Goal: Task Accomplishment & Management: Use online tool/utility

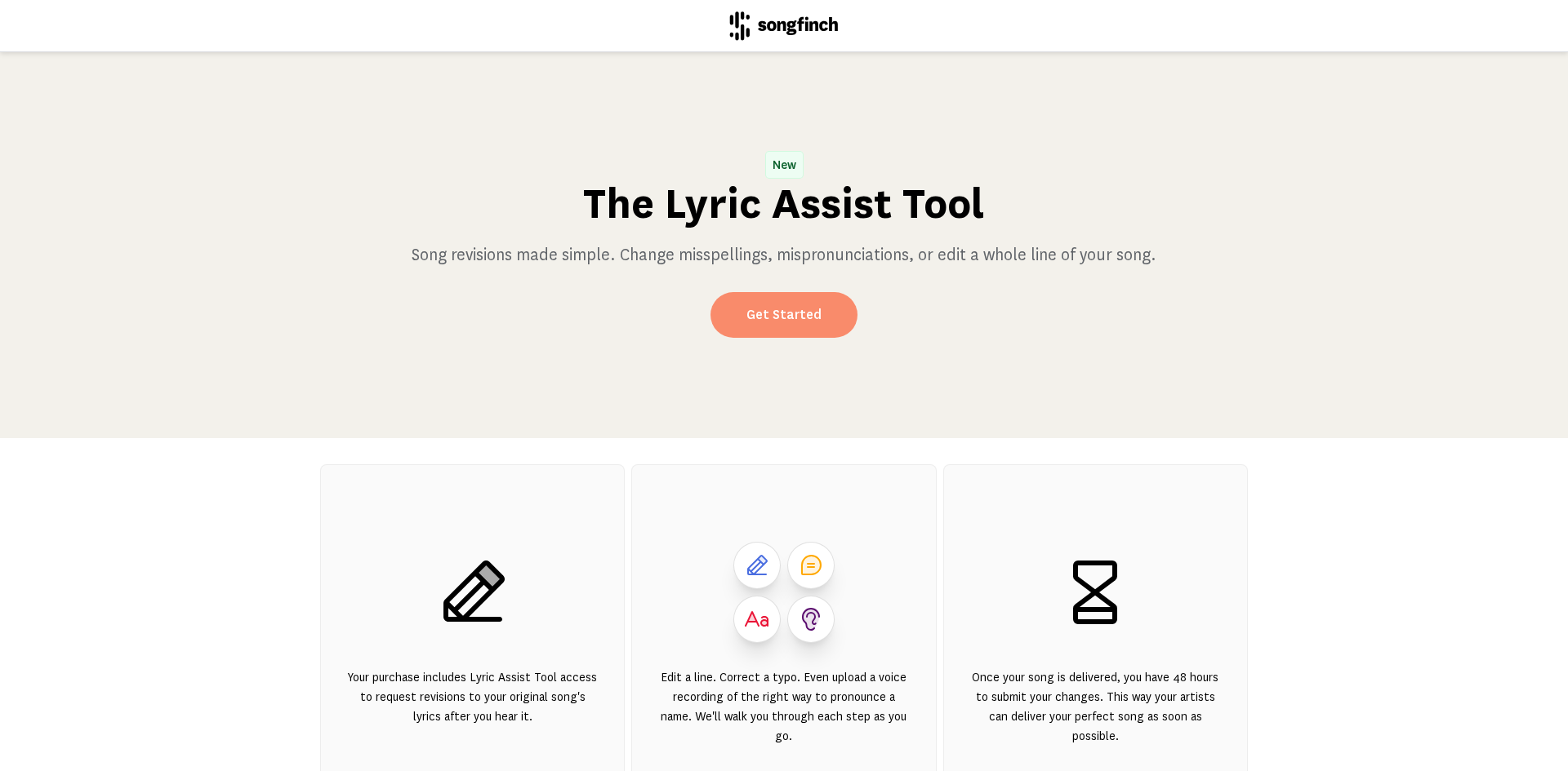
click at [769, 299] on link "Get Started" at bounding box center [784, 315] width 147 height 46
click at [765, 304] on link "Get Started" at bounding box center [784, 315] width 147 height 46
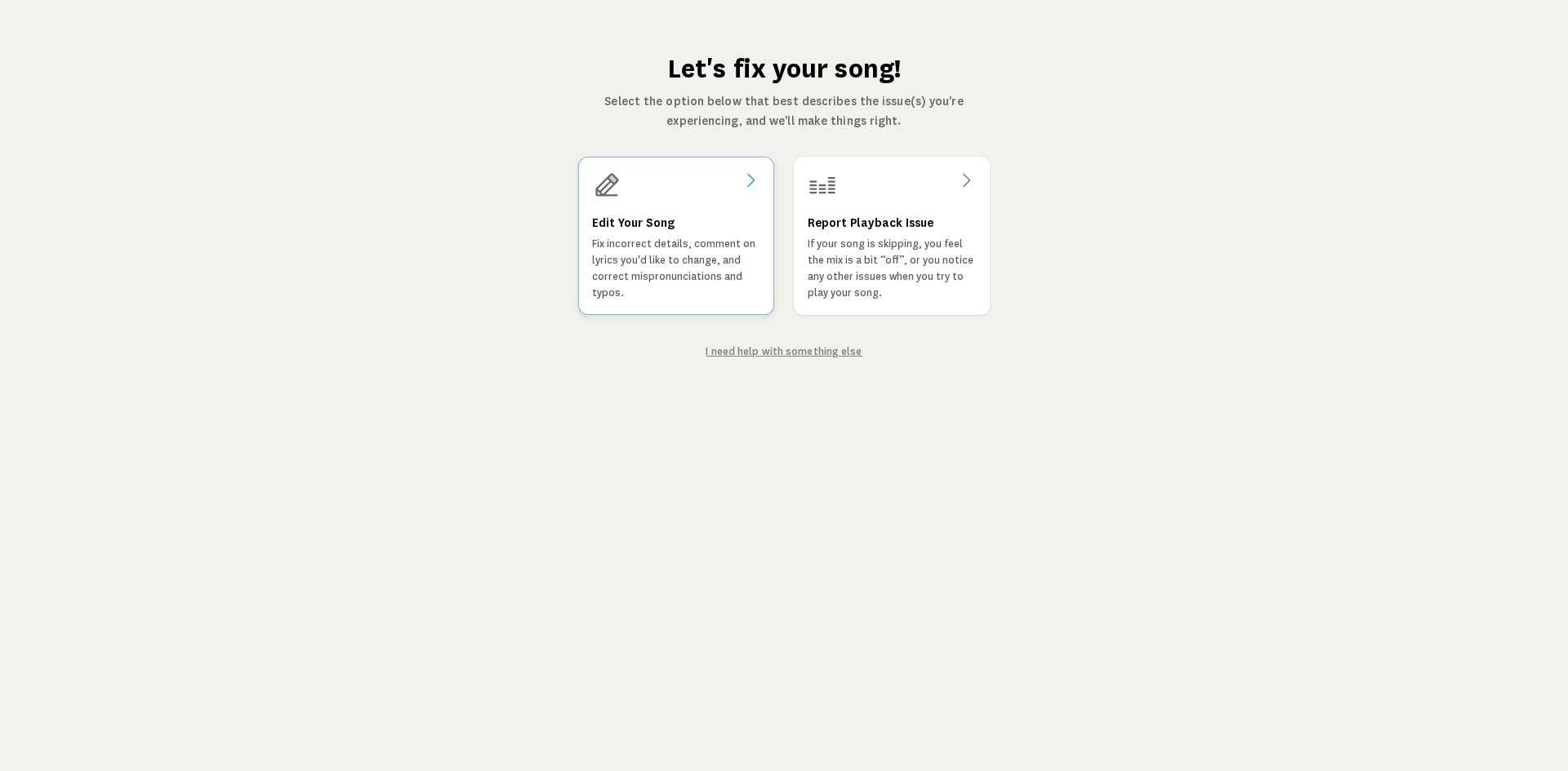
click at [674, 265] on p "Fix incorrect details, comment on lyrics you'd like to change, and correct misp…" at bounding box center [676, 269] width 168 height 65
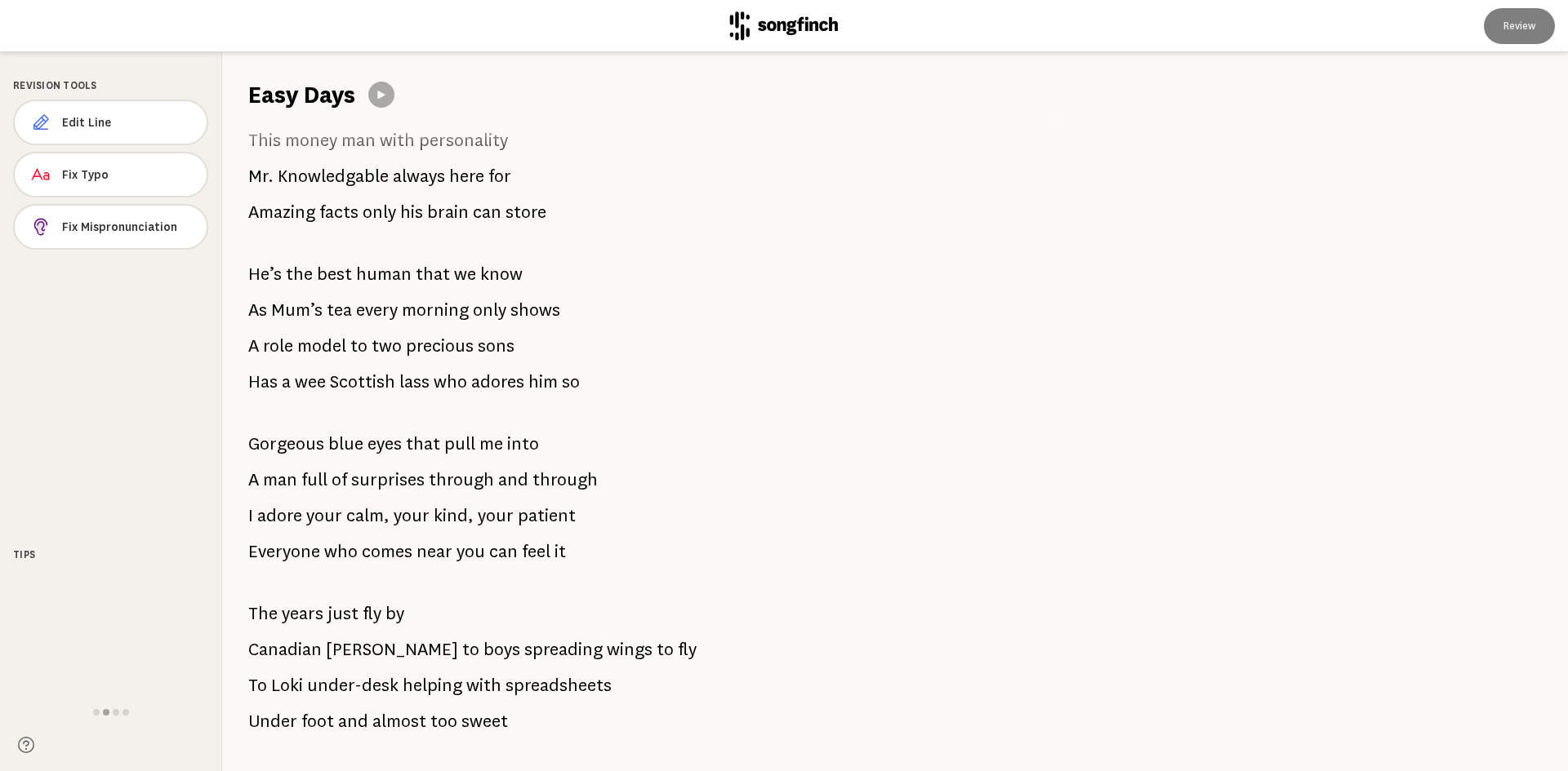
scroll to position [109, 0]
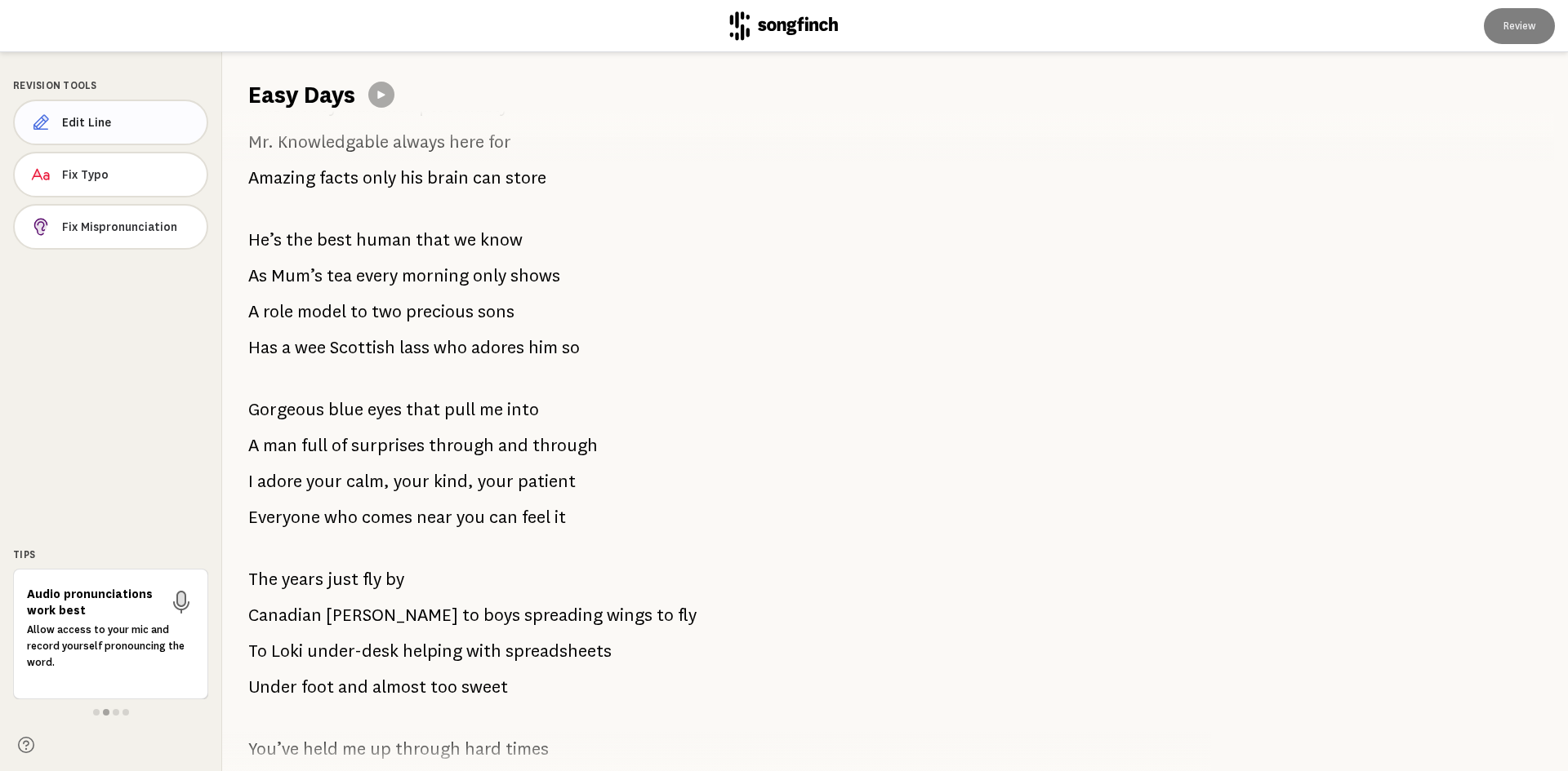
click at [106, 123] on span "Edit Line" at bounding box center [128, 122] width 132 height 16
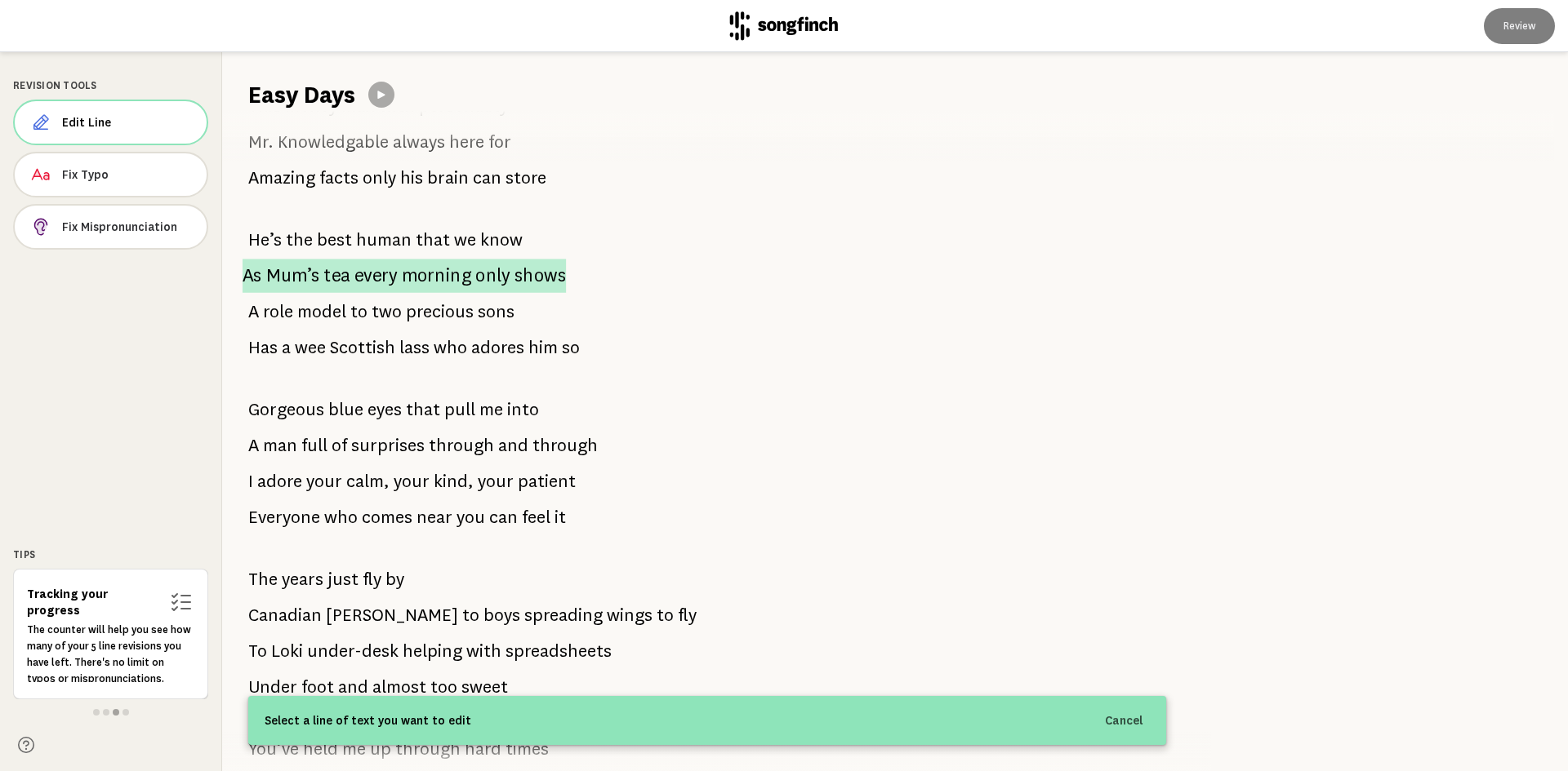
click at [257, 271] on span "As" at bounding box center [253, 275] width 20 height 35
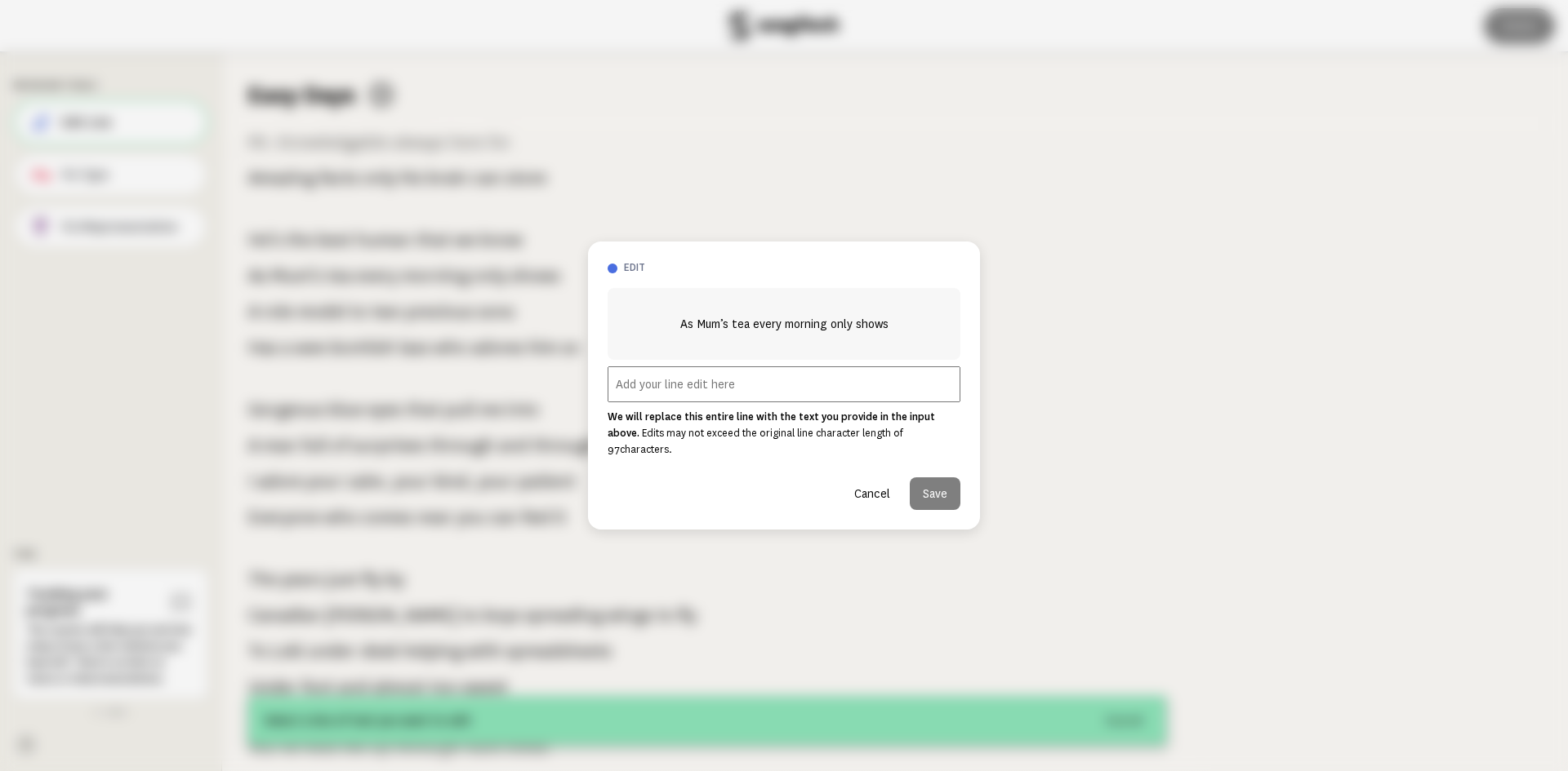
click at [664, 391] on input "text" at bounding box center [784, 385] width 353 height 36
click at [784, 391] on input "As cups of tea in the morning only shows" at bounding box center [784, 385] width 353 height 36
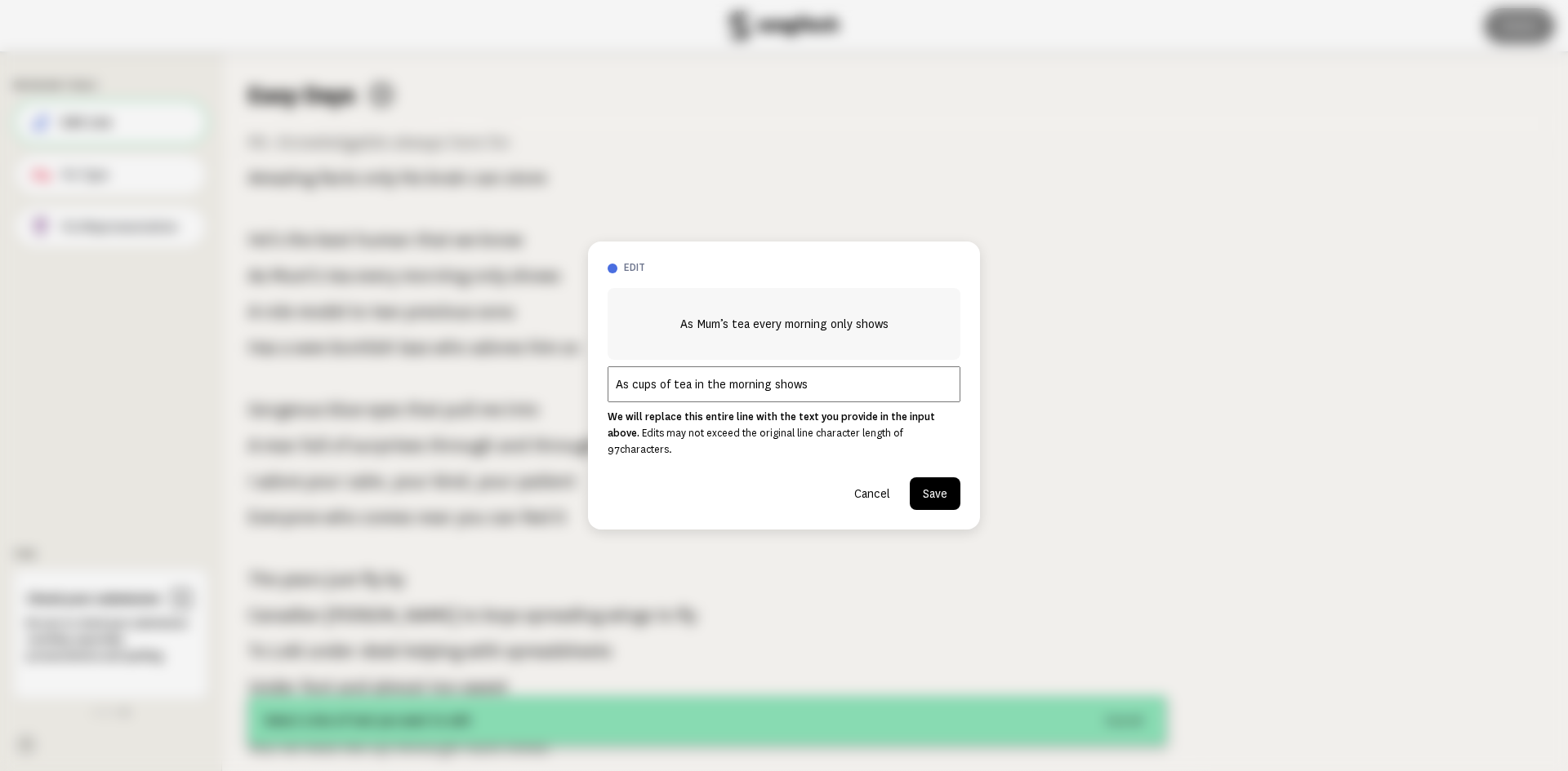
type input "As cups of tea in the morning shows"
click at [926, 485] on button "Save" at bounding box center [935, 494] width 51 height 33
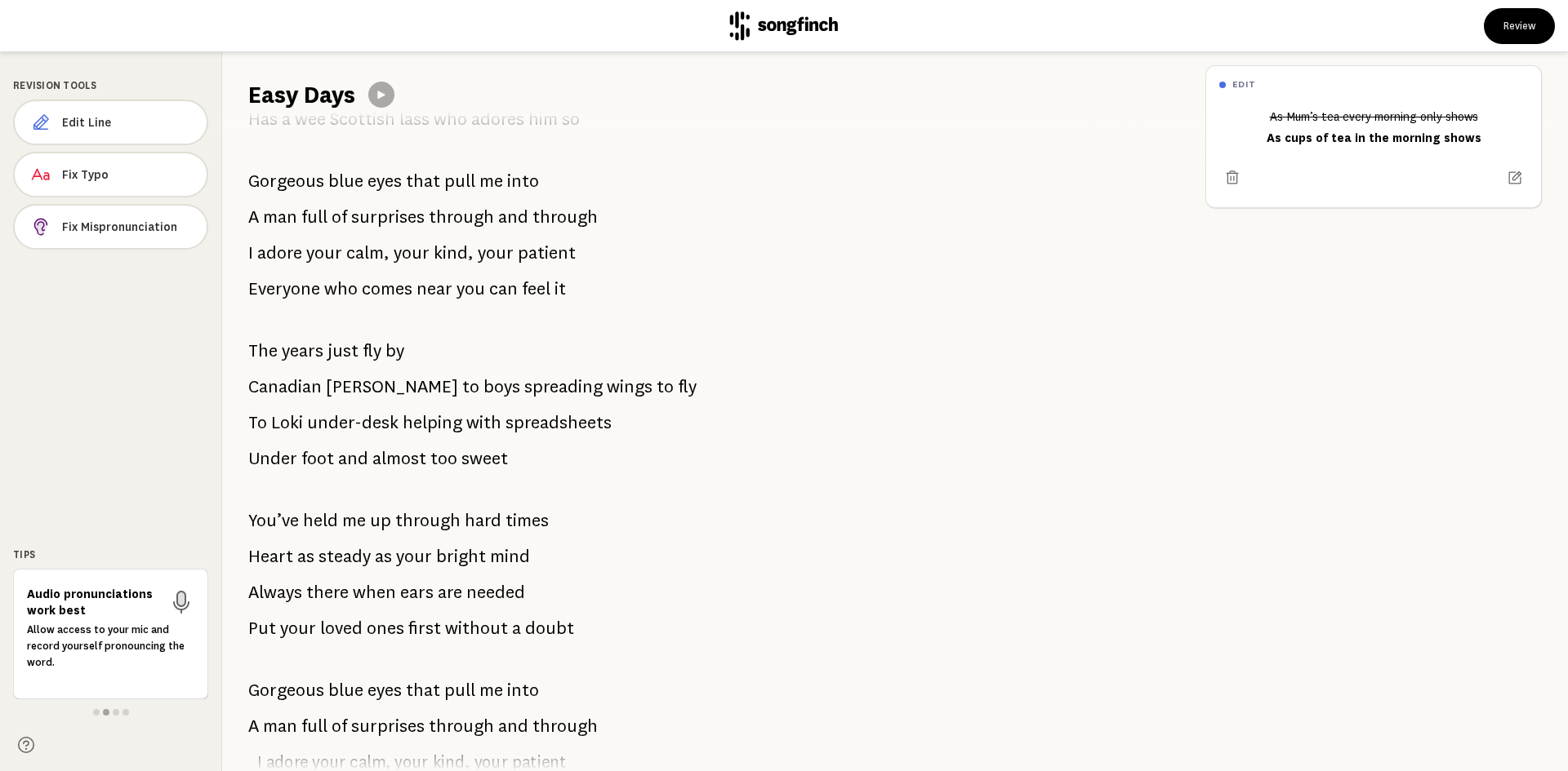
scroll to position [359, 0]
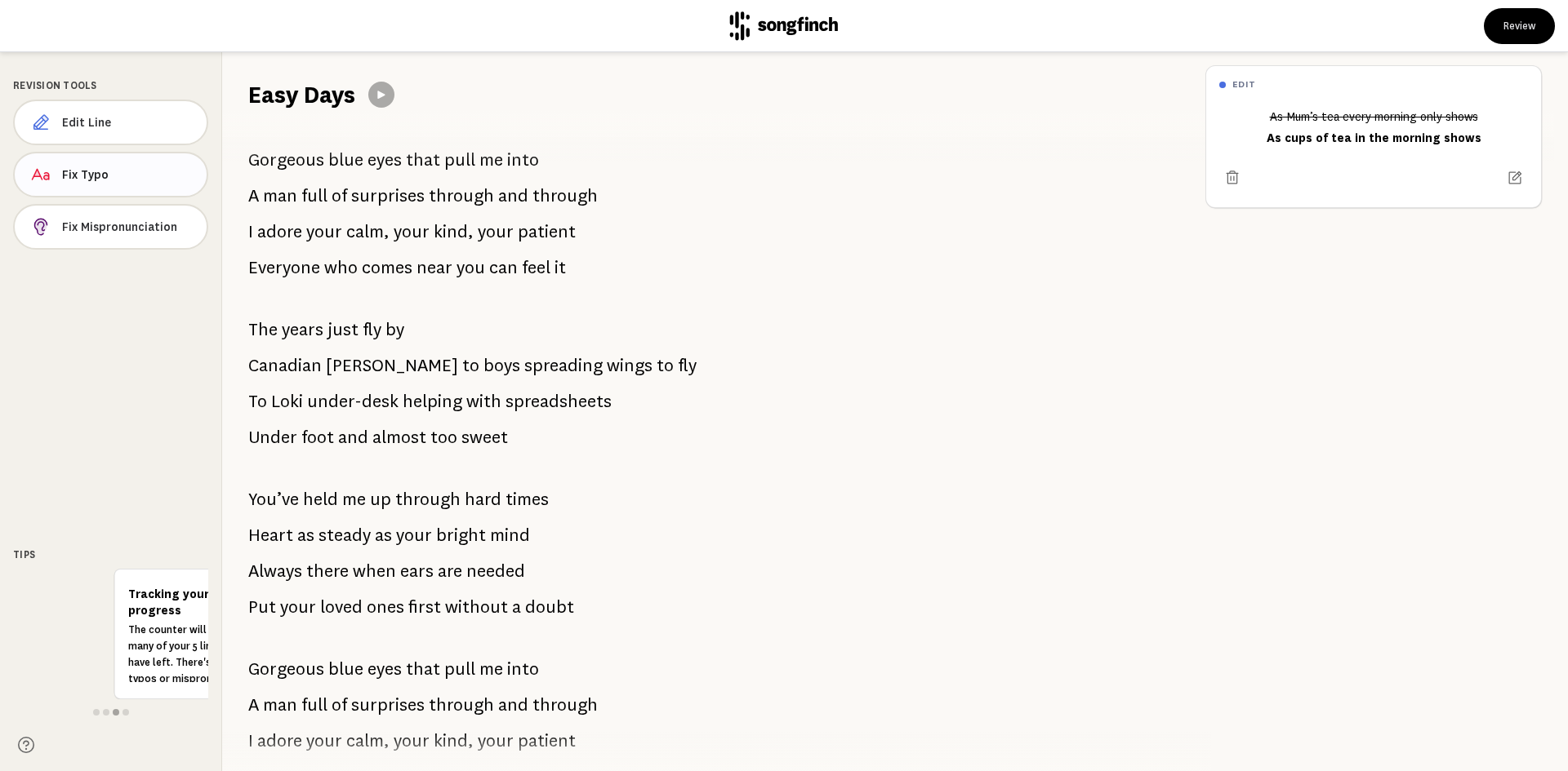
click at [136, 170] on span "Fix Typo" at bounding box center [128, 174] width 132 height 16
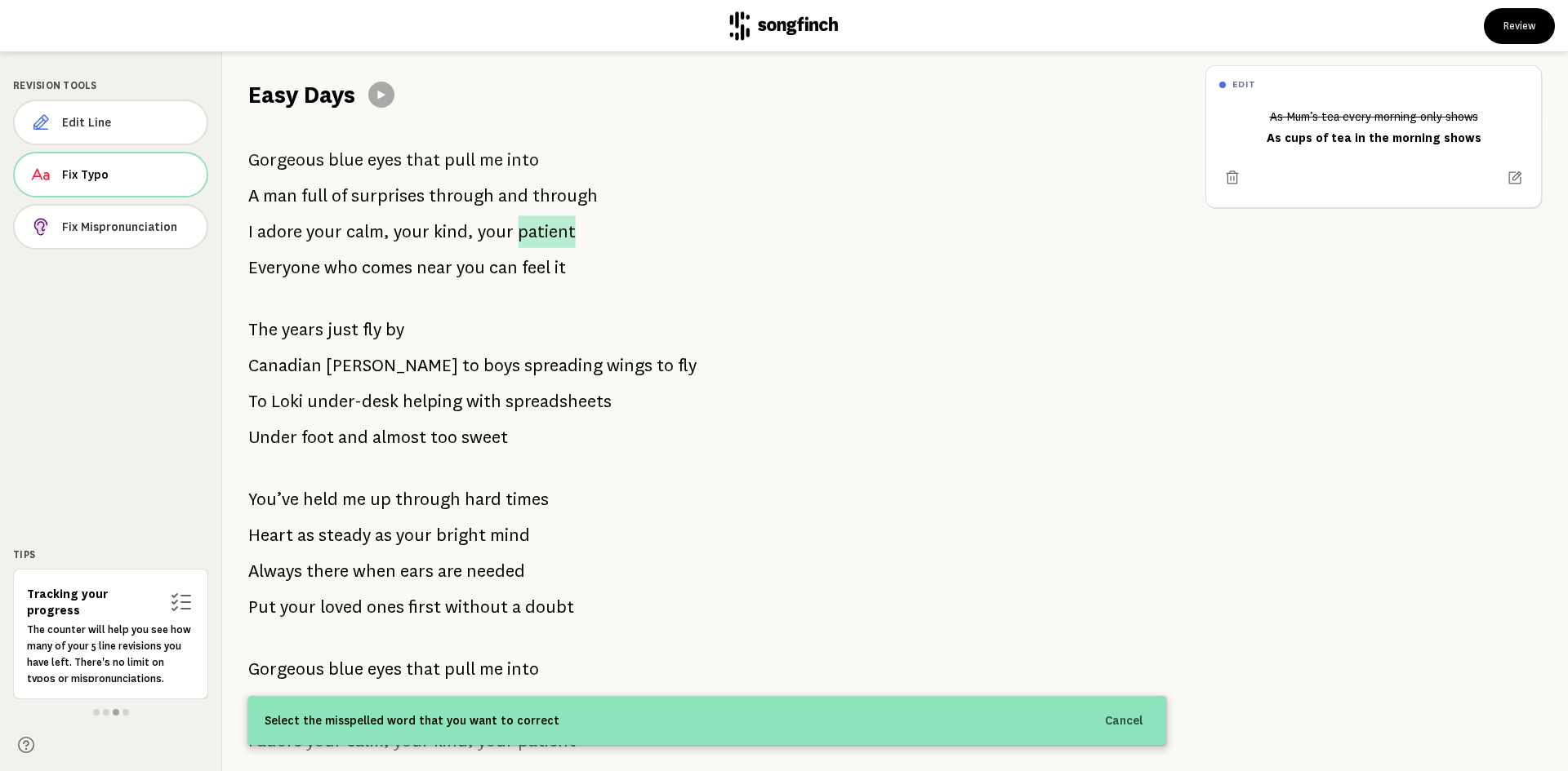
click at [526, 229] on span "patient" at bounding box center [546, 231] width 57 height 33
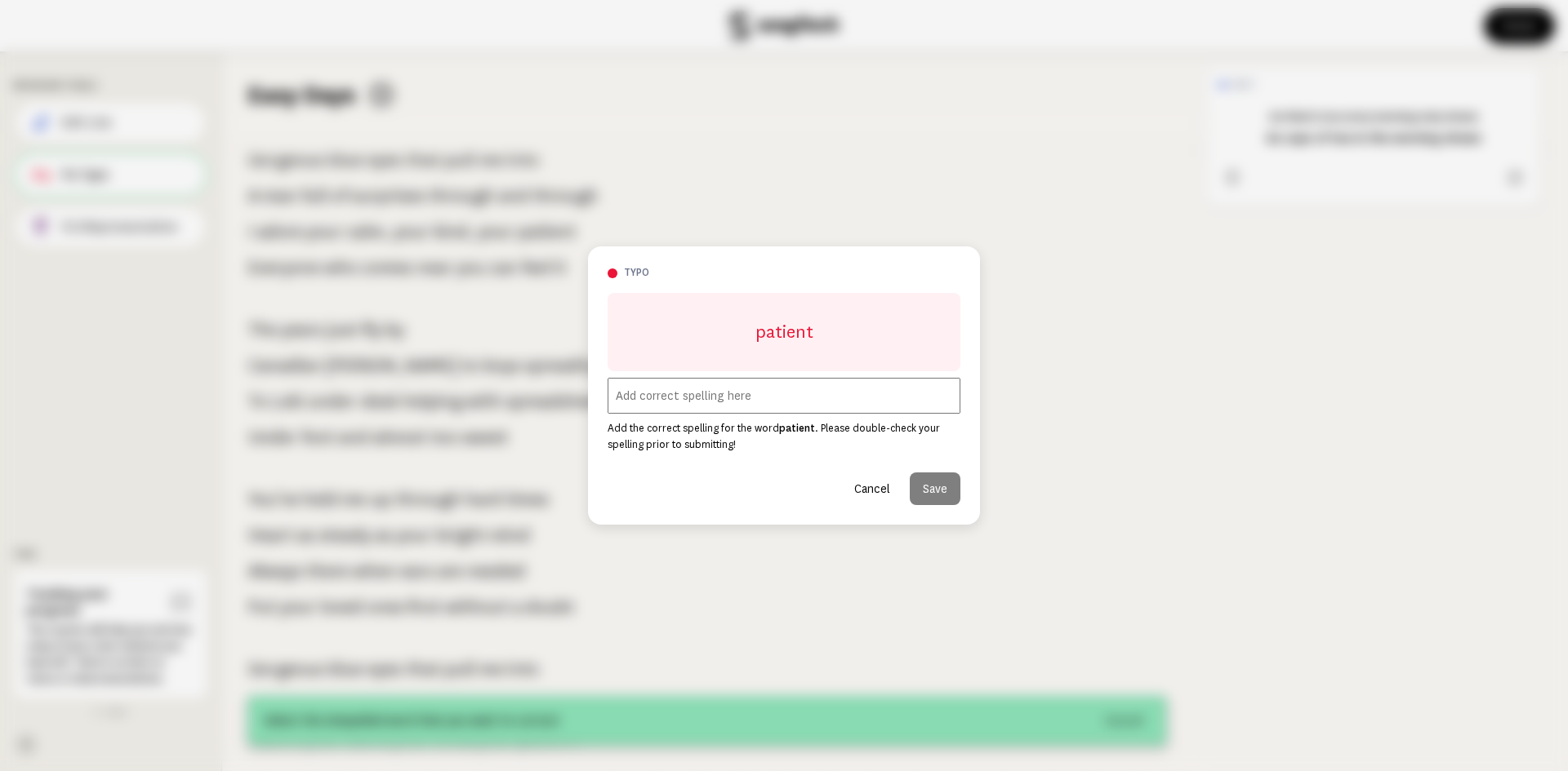
click at [879, 489] on button "Cancel" at bounding box center [871, 489] width 62 height 33
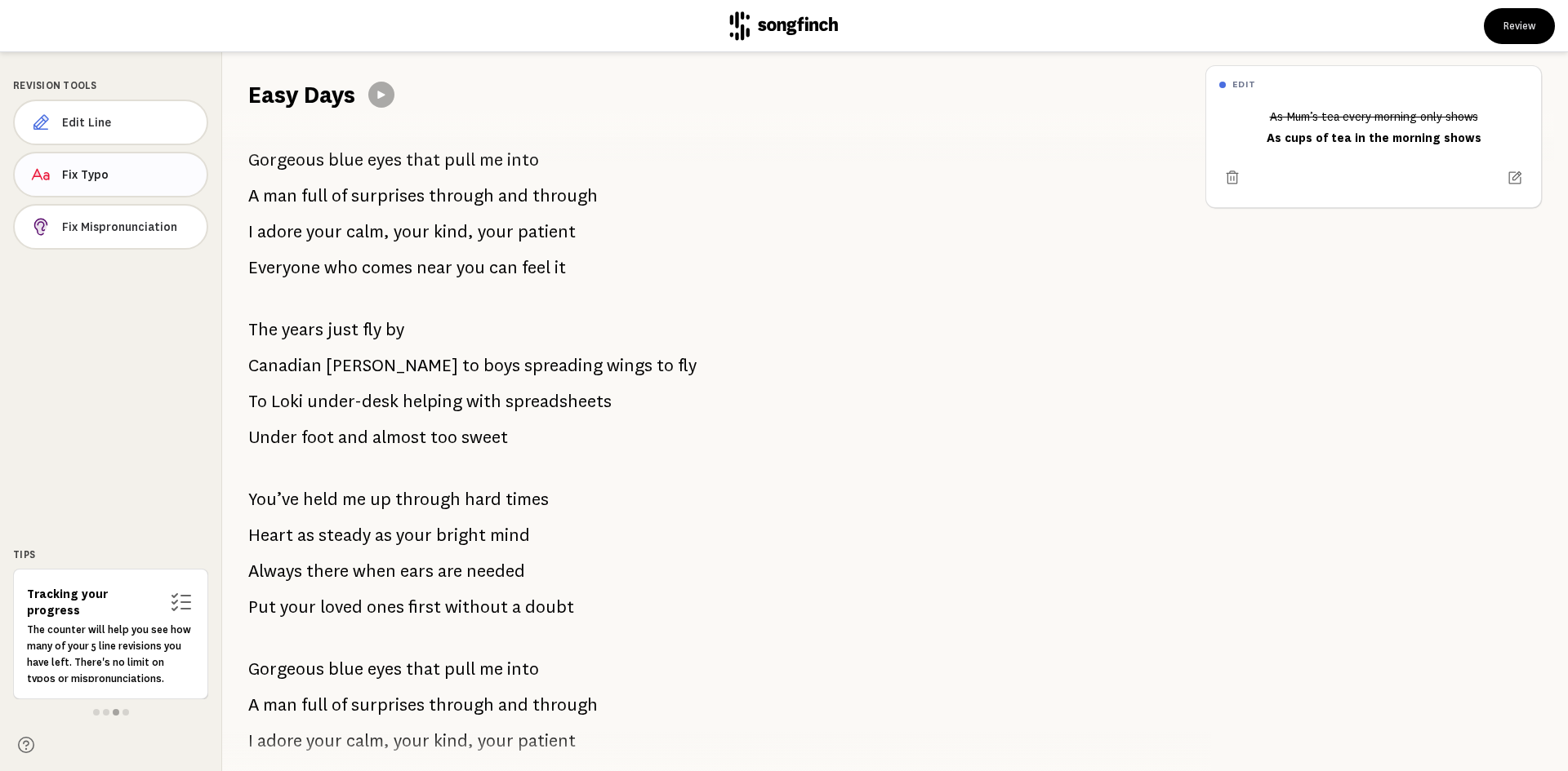
click at [111, 174] on span "Fix Typo" at bounding box center [128, 174] width 132 height 16
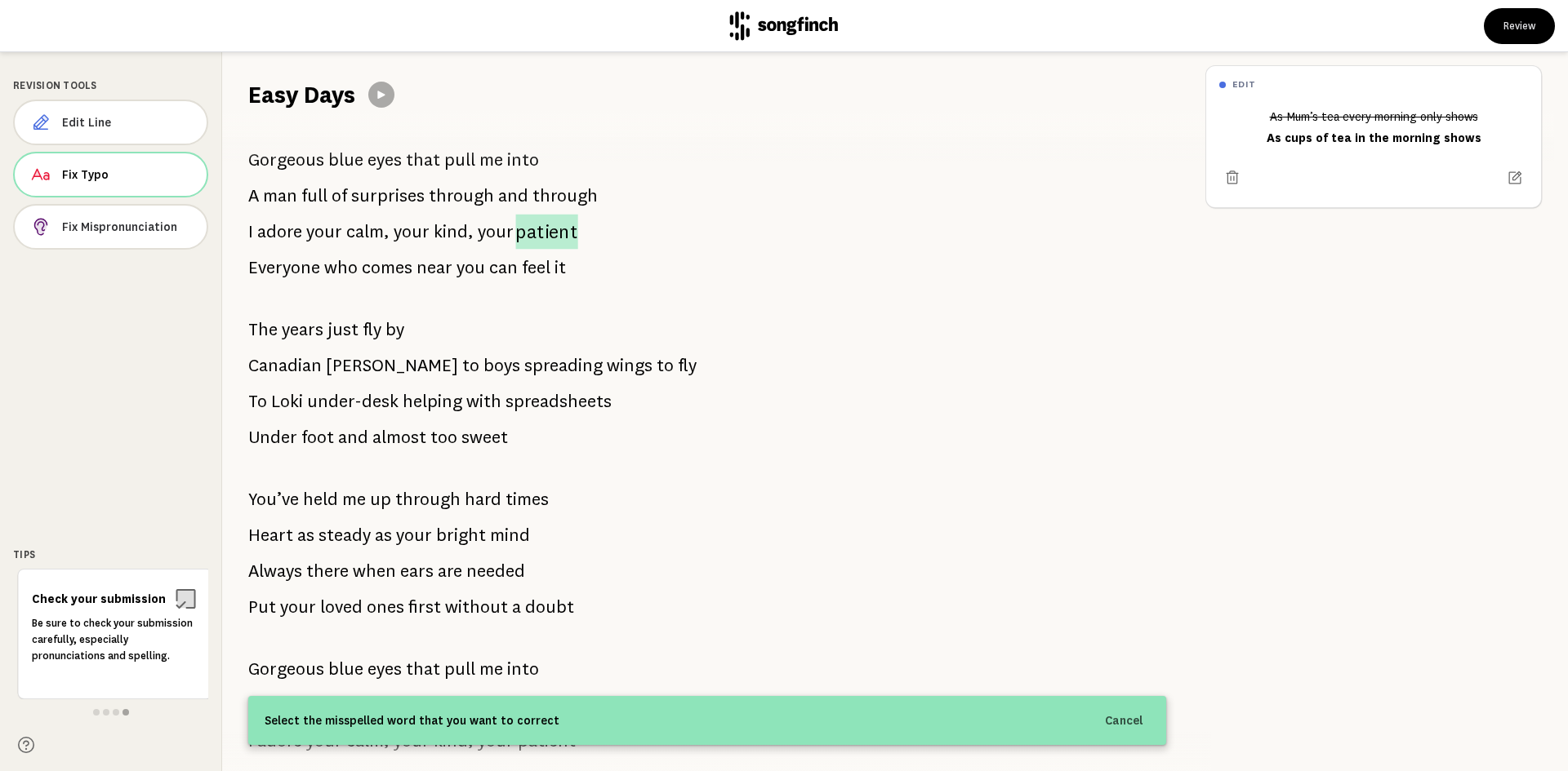
click at [539, 226] on span "patient" at bounding box center [546, 232] width 62 height 35
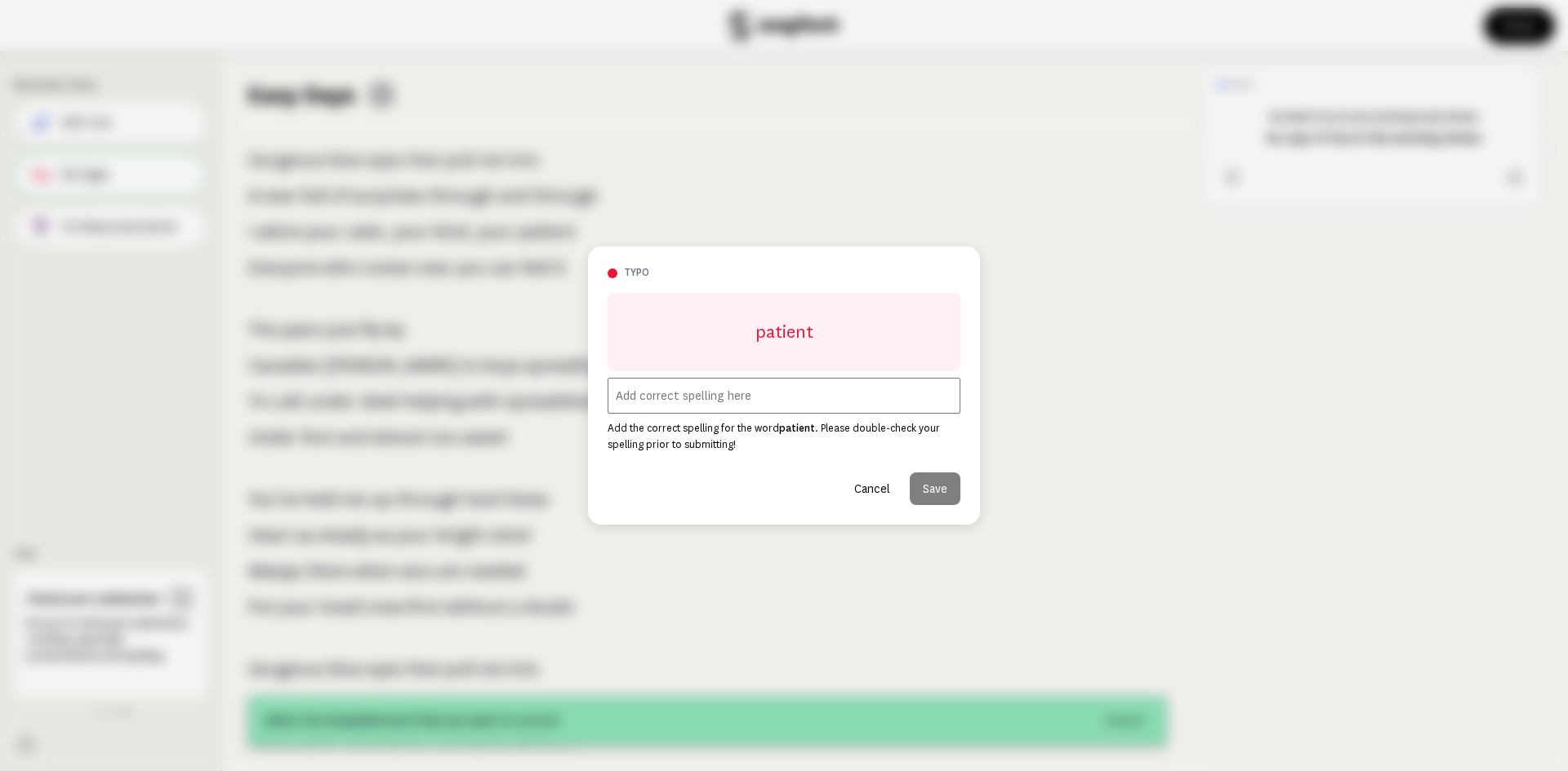
click at [785, 395] on input "text" at bounding box center [784, 395] width 353 height 36
click at [631, 393] on input "patence" at bounding box center [784, 395] width 353 height 36
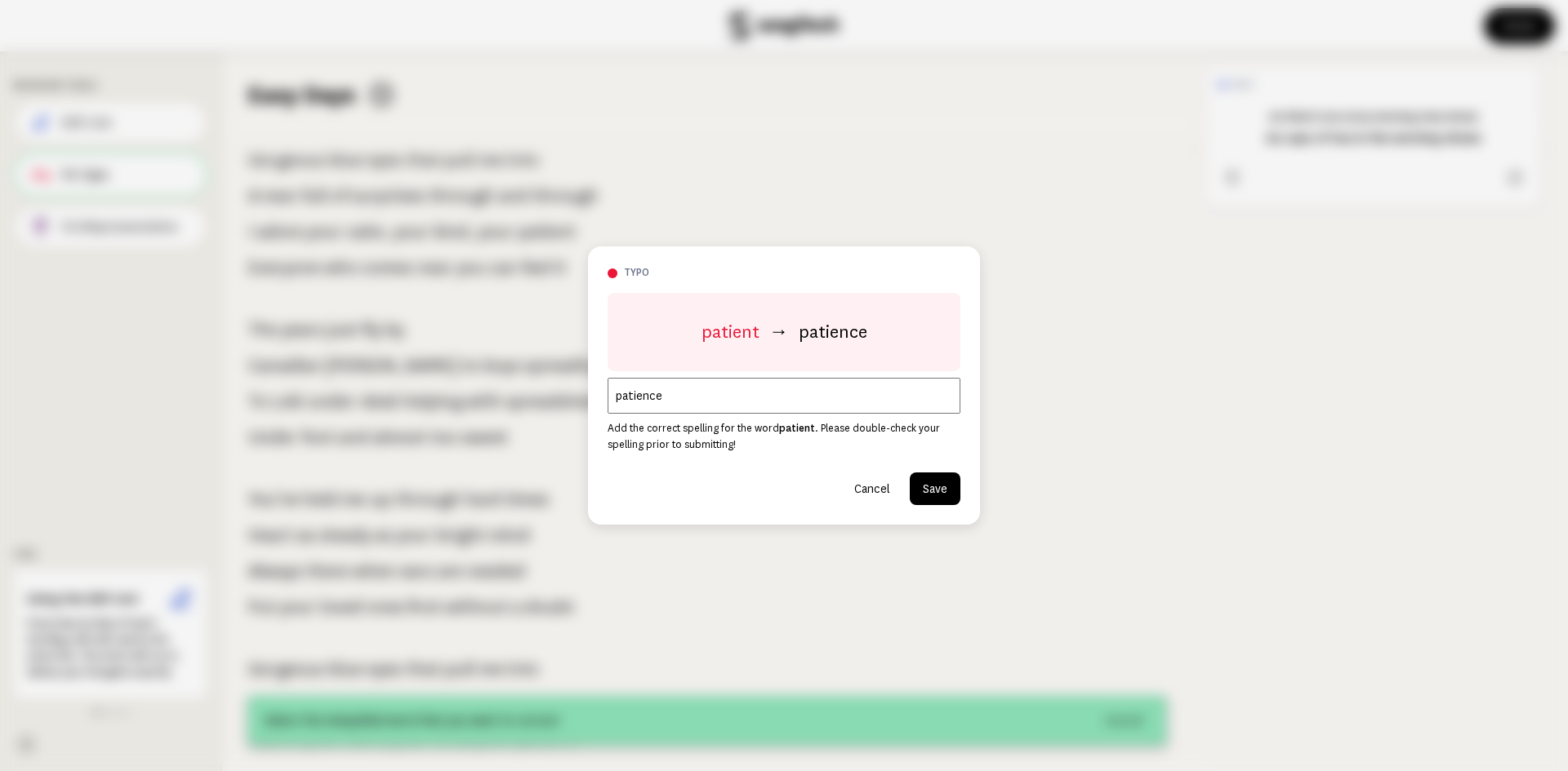
type input "patience"
click at [920, 489] on button "Save" at bounding box center [935, 489] width 51 height 33
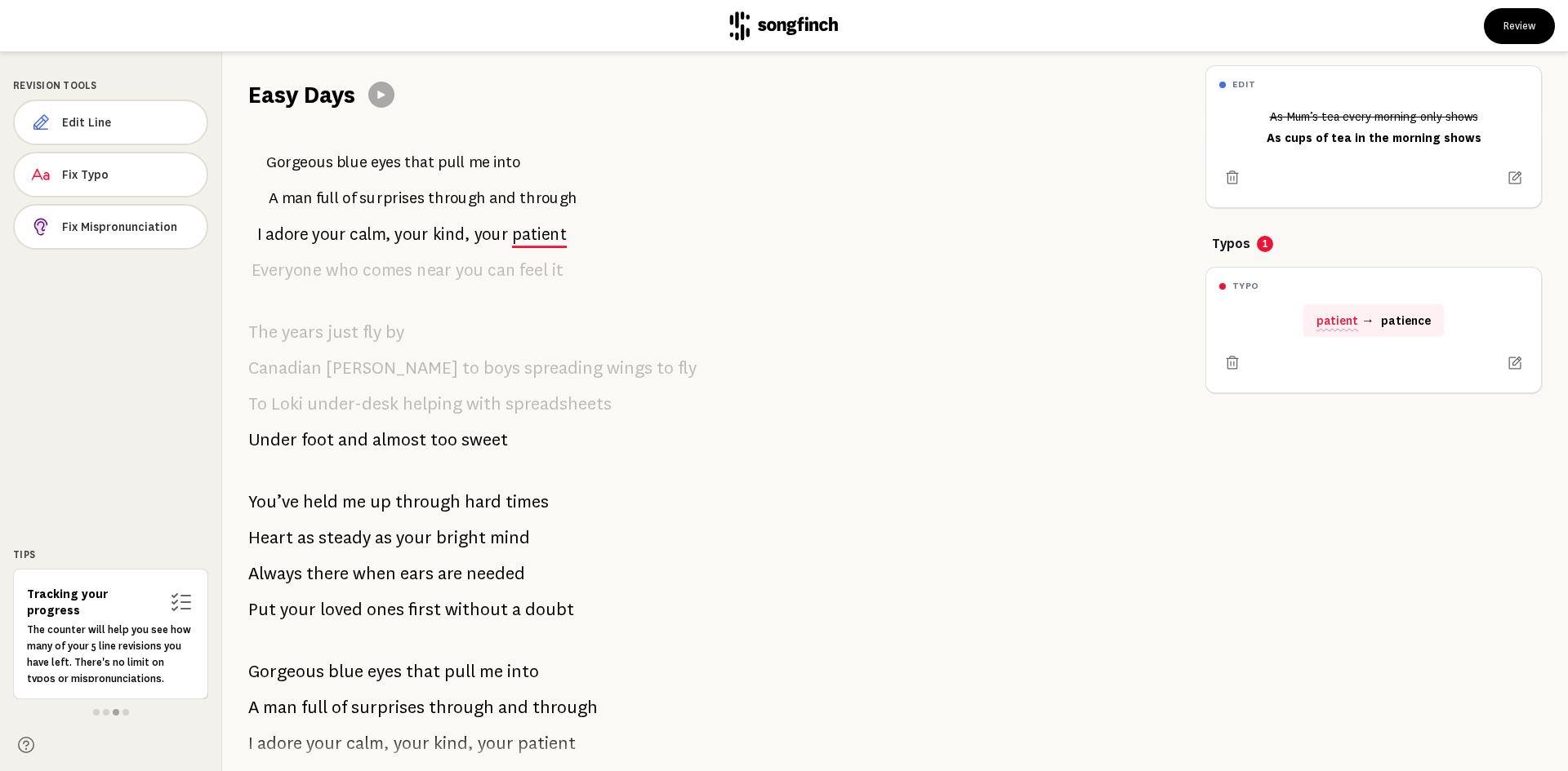
scroll to position [344, 0]
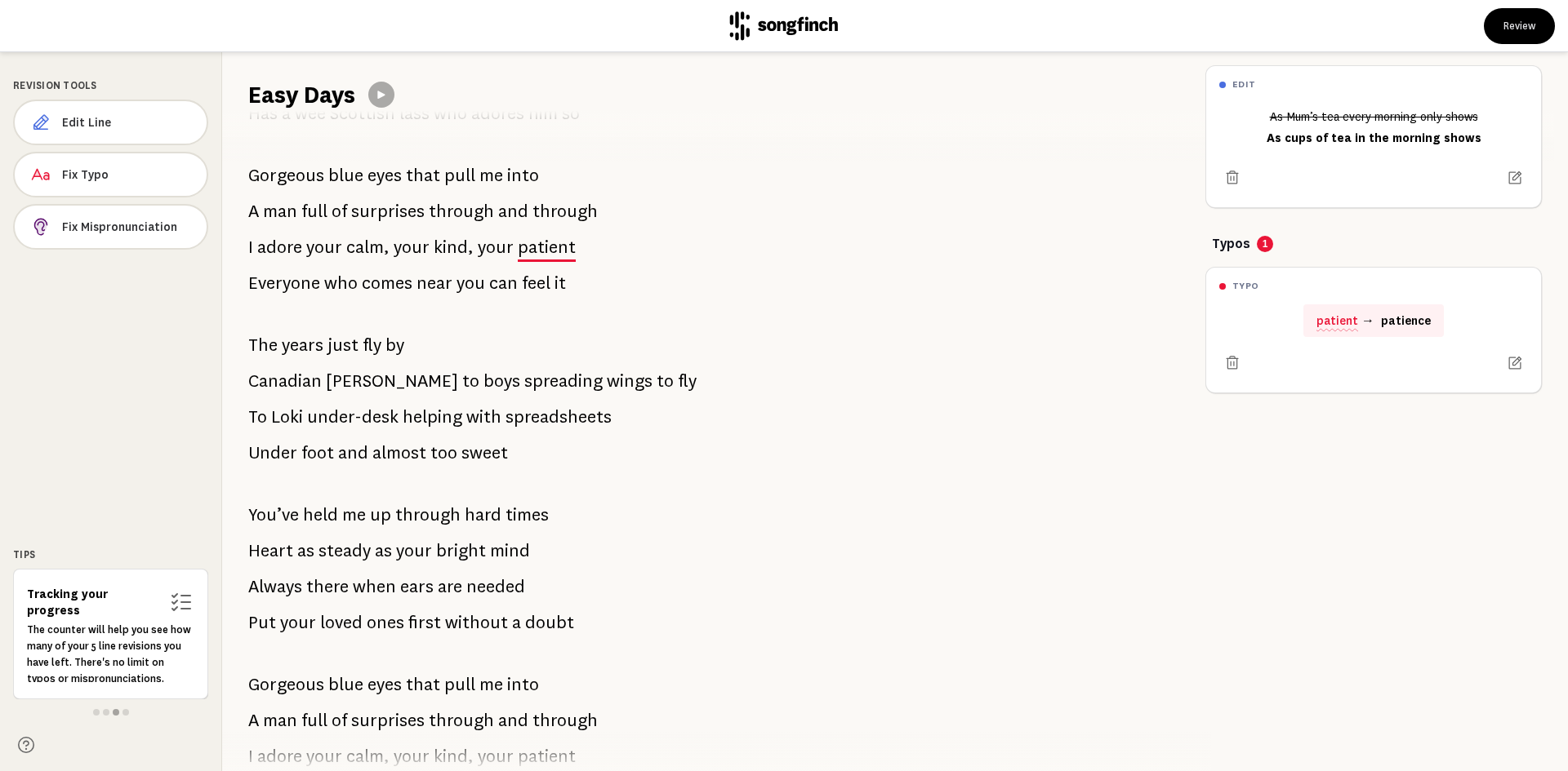
click at [535, 248] on span "patient" at bounding box center [546, 247] width 57 height 33
click at [1234, 364] on icon at bounding box center [1232, 362] width 12 height 13
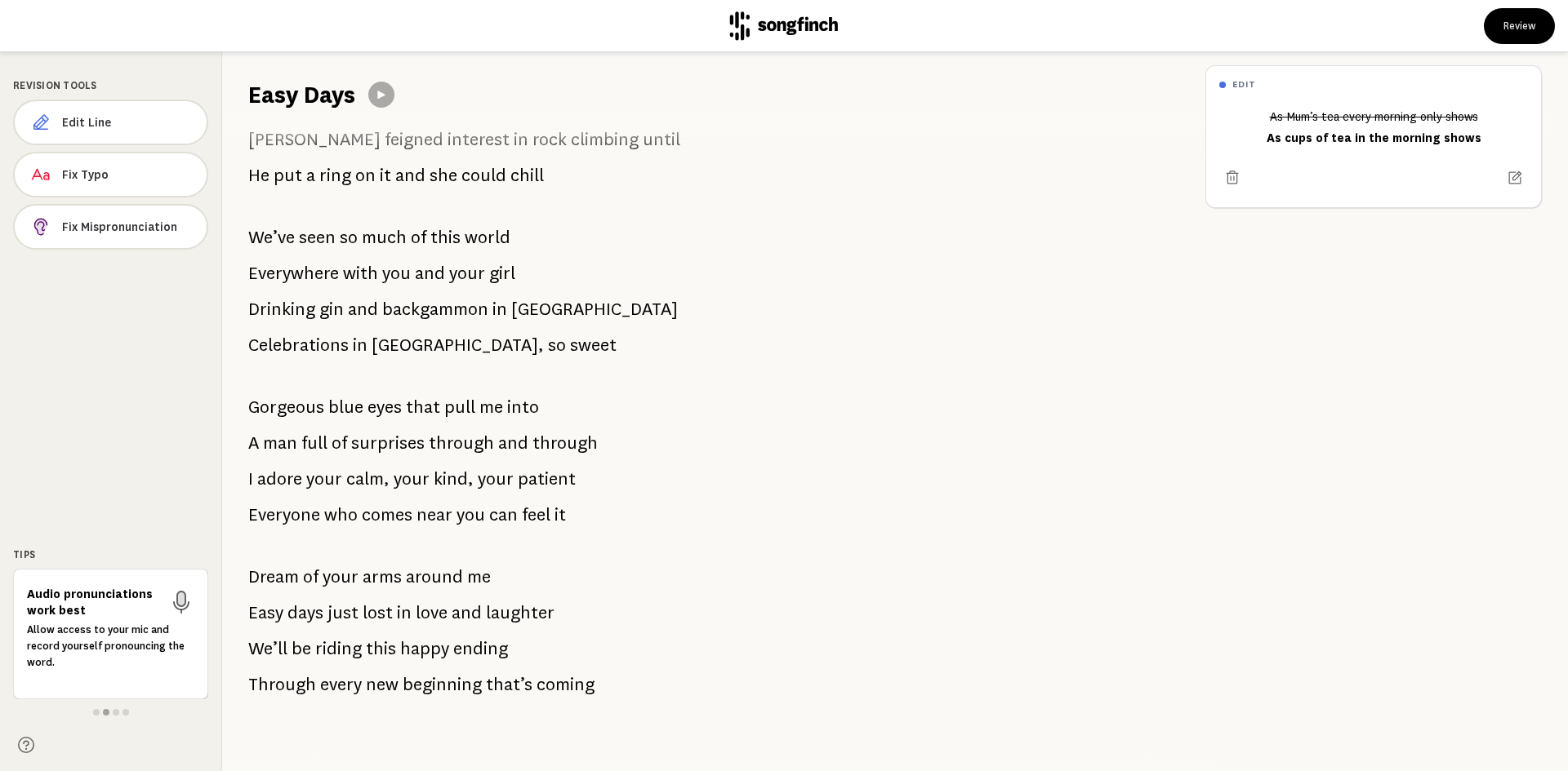
scroll to position [1324, 0]
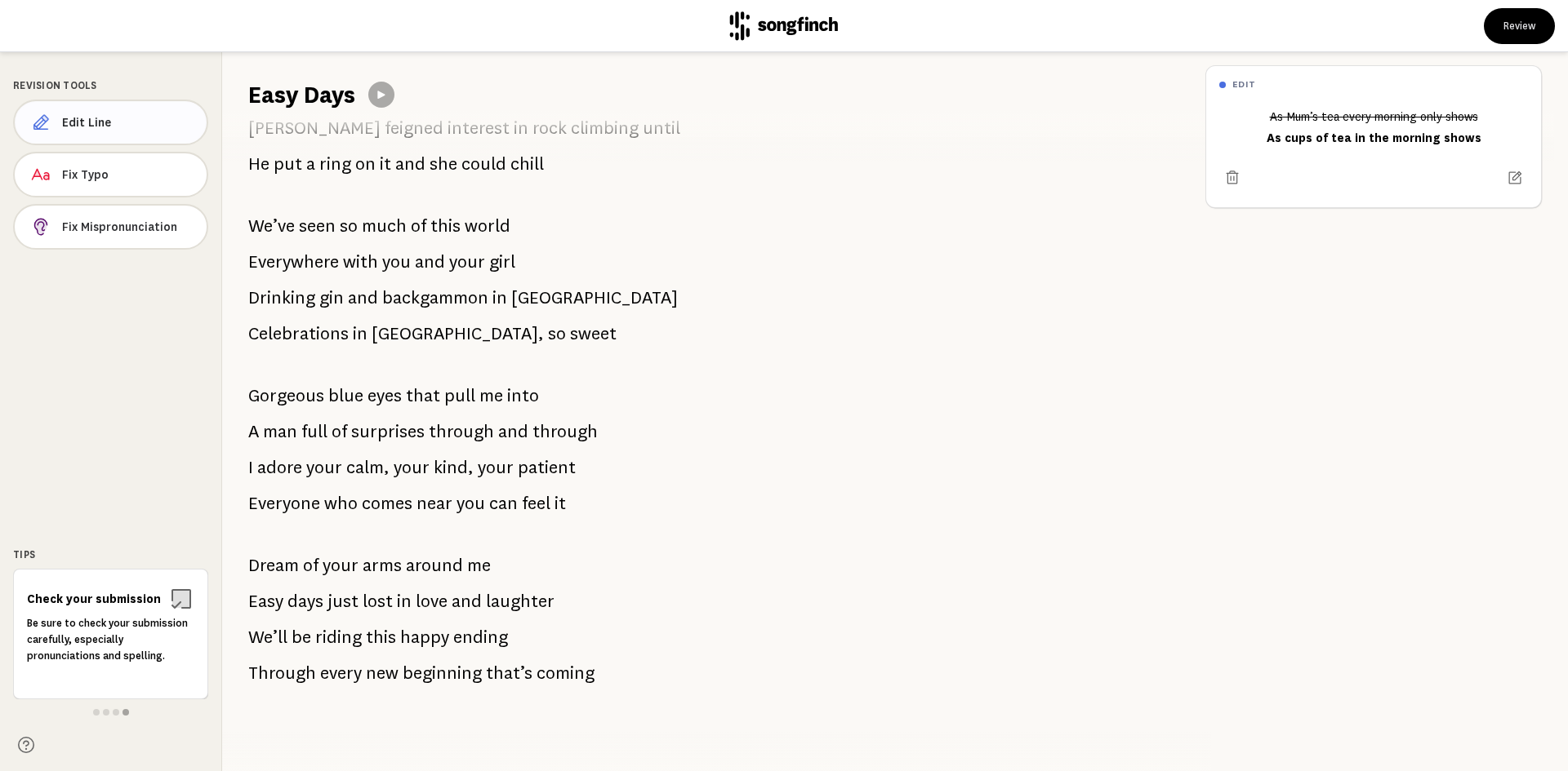
click at [115, 120] on span "Edit Line" at bounding box center [128, 122] width 132 height 16
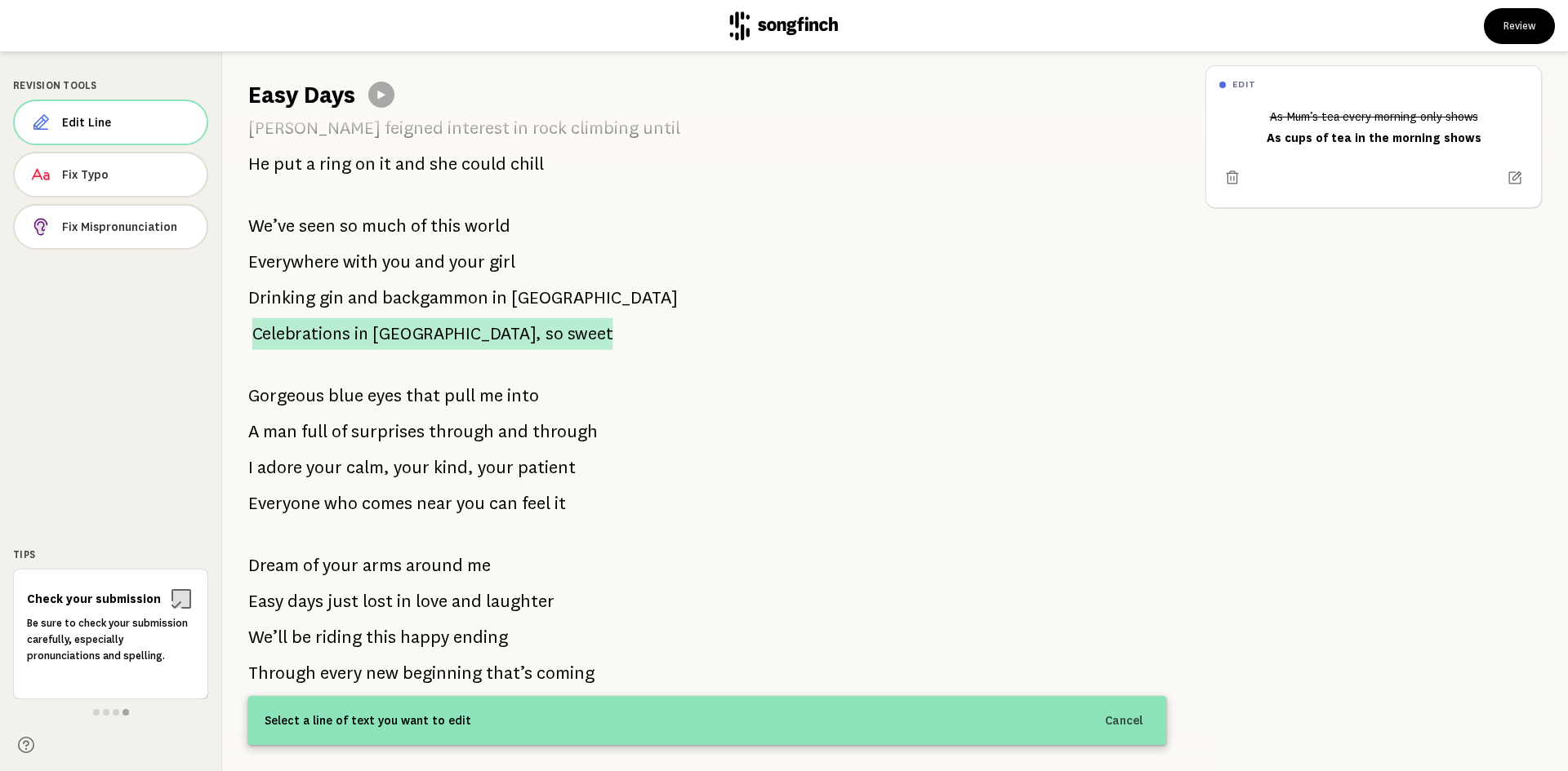
click at [545, 317] on span "so" at bounding box center [554, 333] width 18 height 32
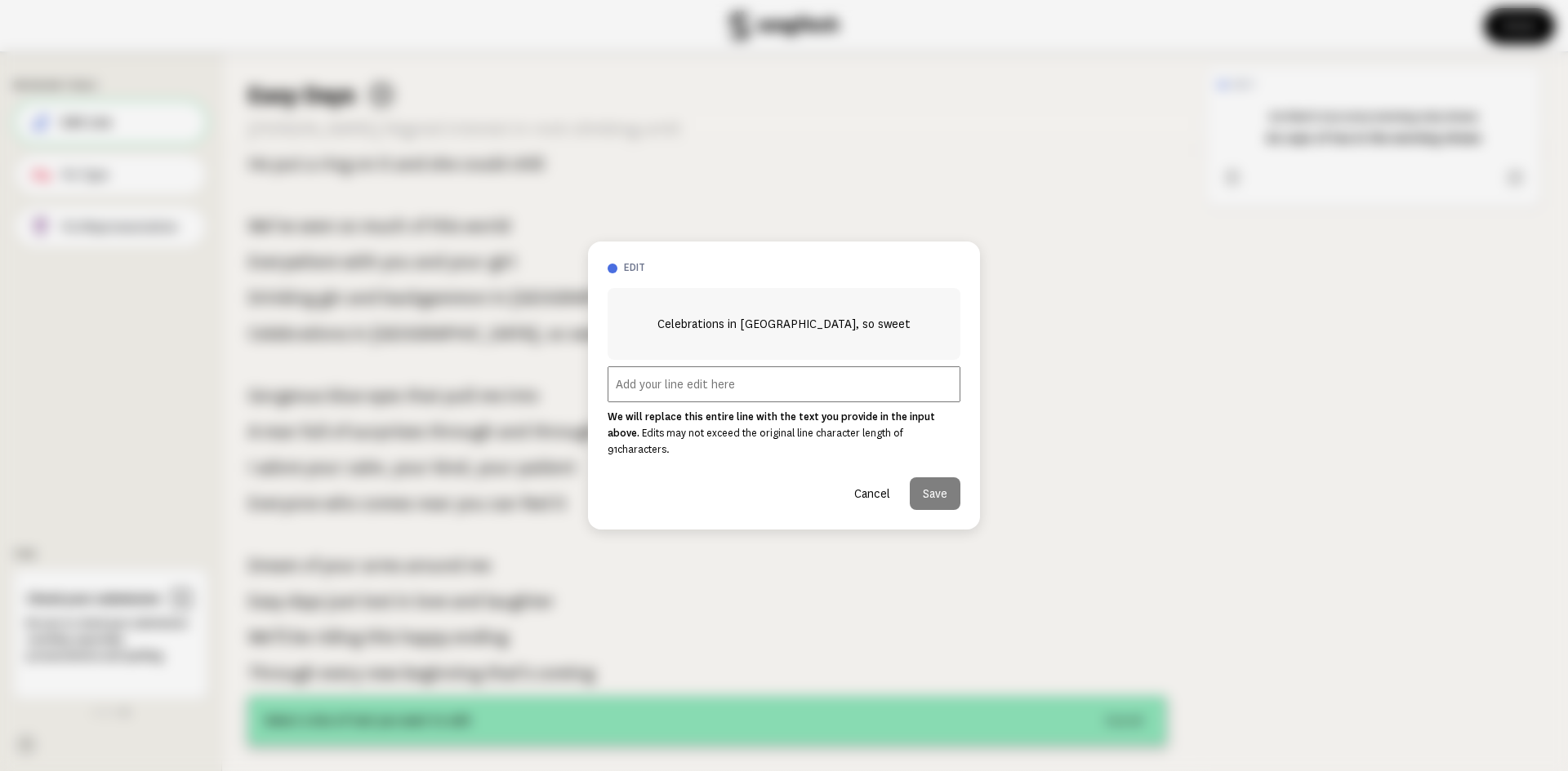
click at [741, 388] on input "text" at bounding box center [784, 385] width 353 height 36
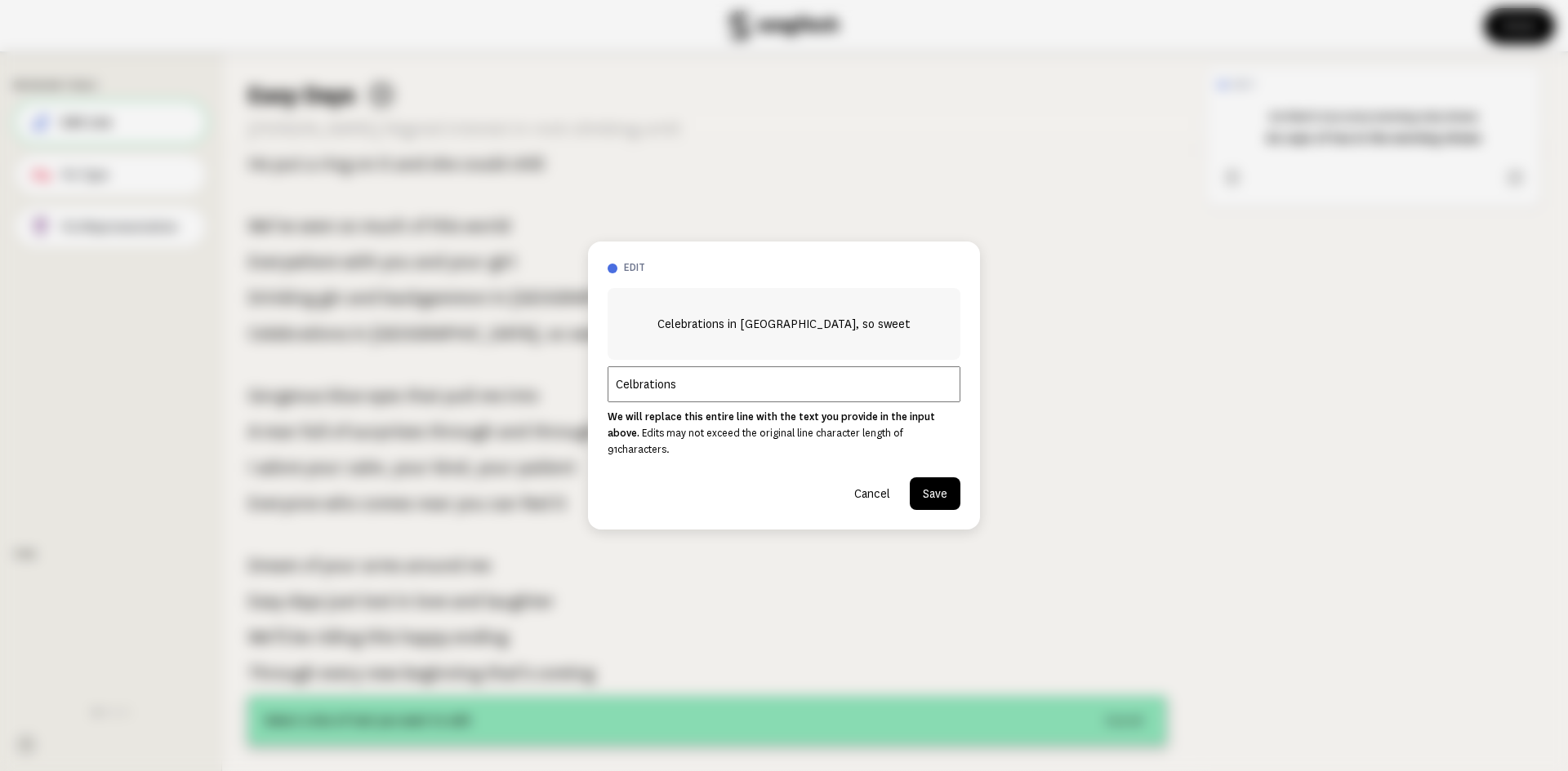
click at [631, 386] on input "Celbrations" at bounding box center [784, 385] width 353 height 36
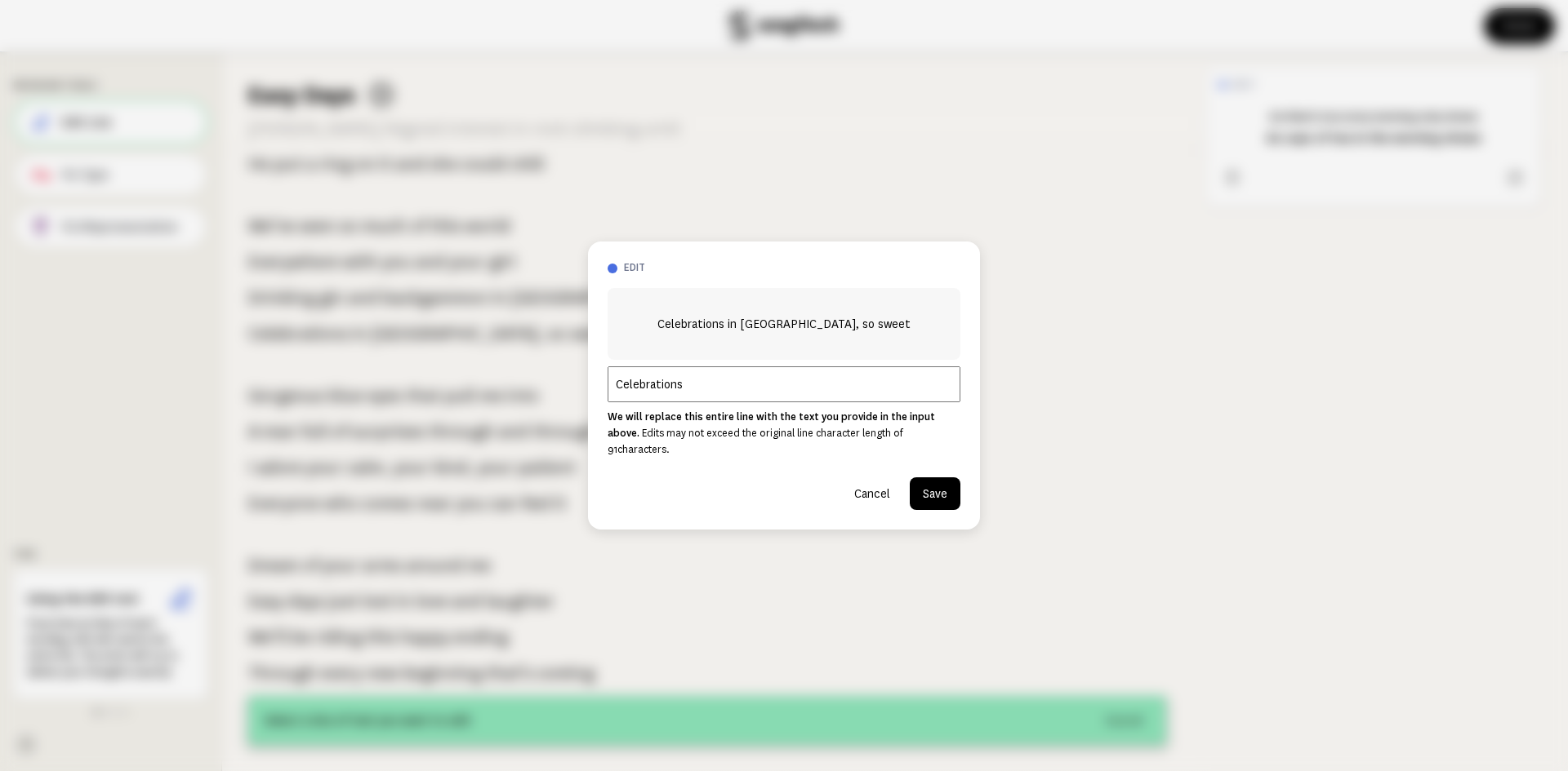
click at [729, 391] on input "Celebrations" at bounding box center [784, 385] width 353 height 36
type input "Celebrations in France, so sweet"
click at [925, 483] on button "Save" at bounding box center [935, 494] width 51 height 33
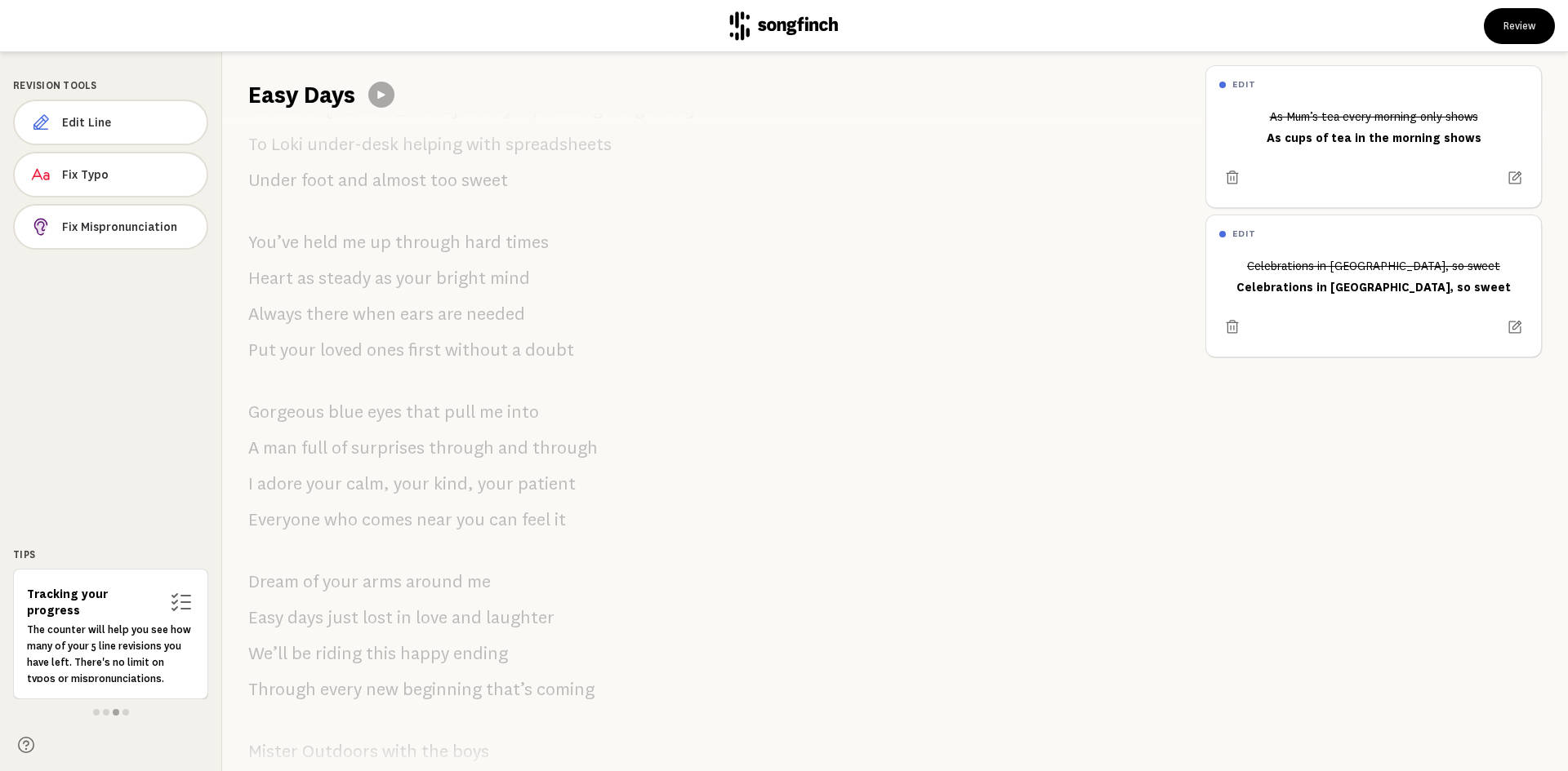
scroll to position [0, 0]
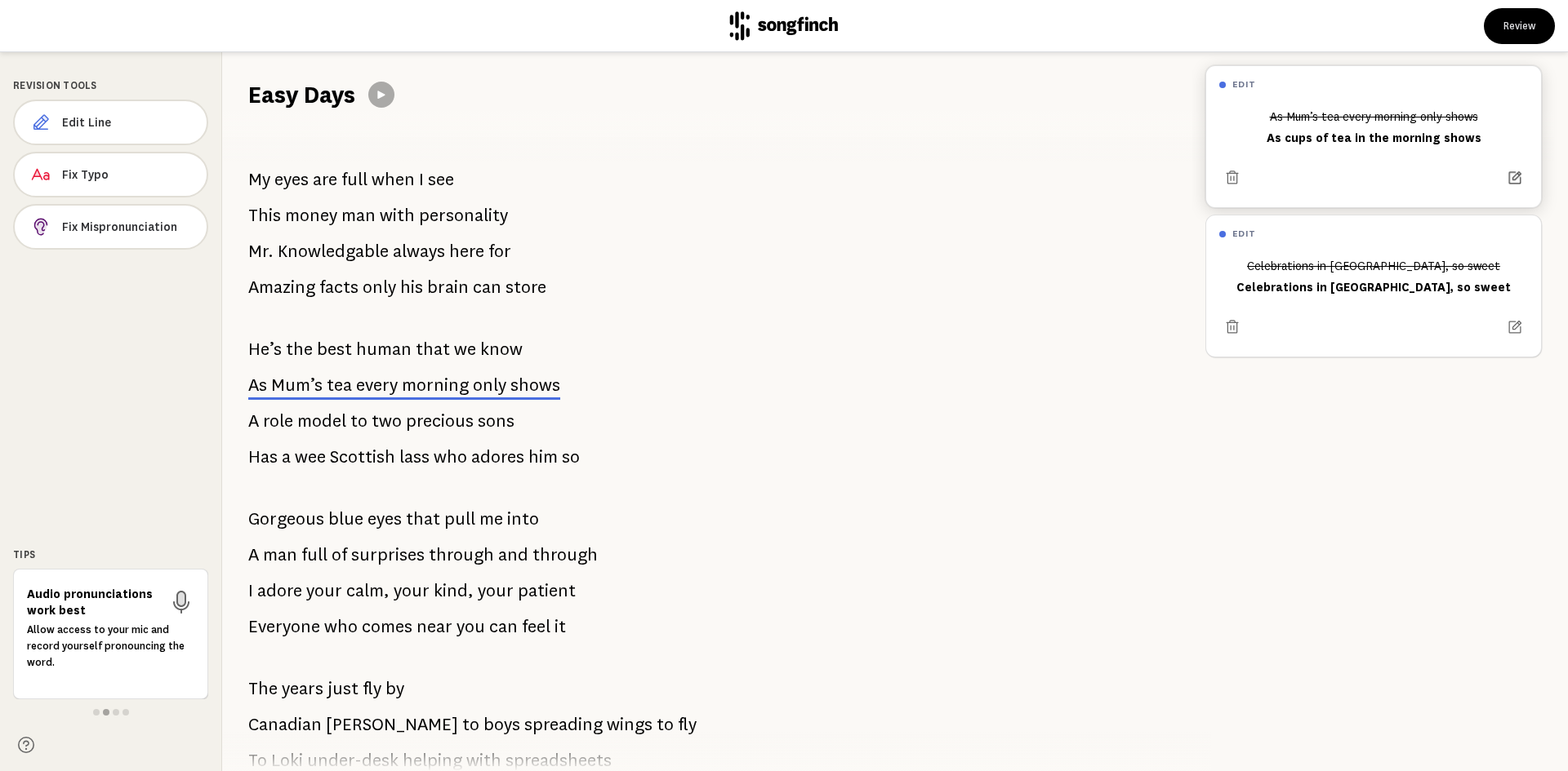
click at [1507, 171] on icon at bounding box center [1514, 177] width 16 height 16
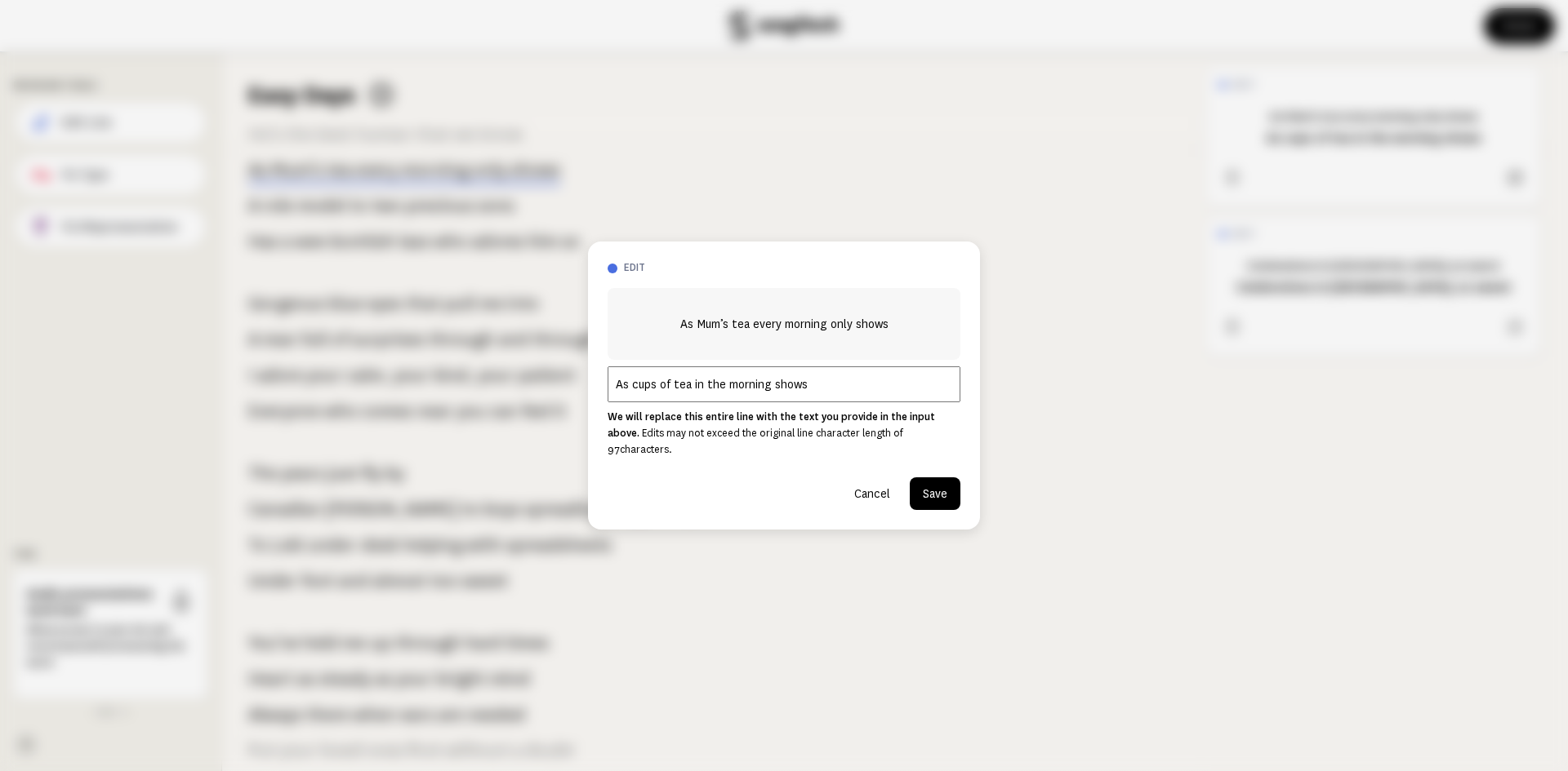
scroll to position [217, 0]
click at [938, 480] on button "Save" at bounding box center [935, 494] width 51 height 33
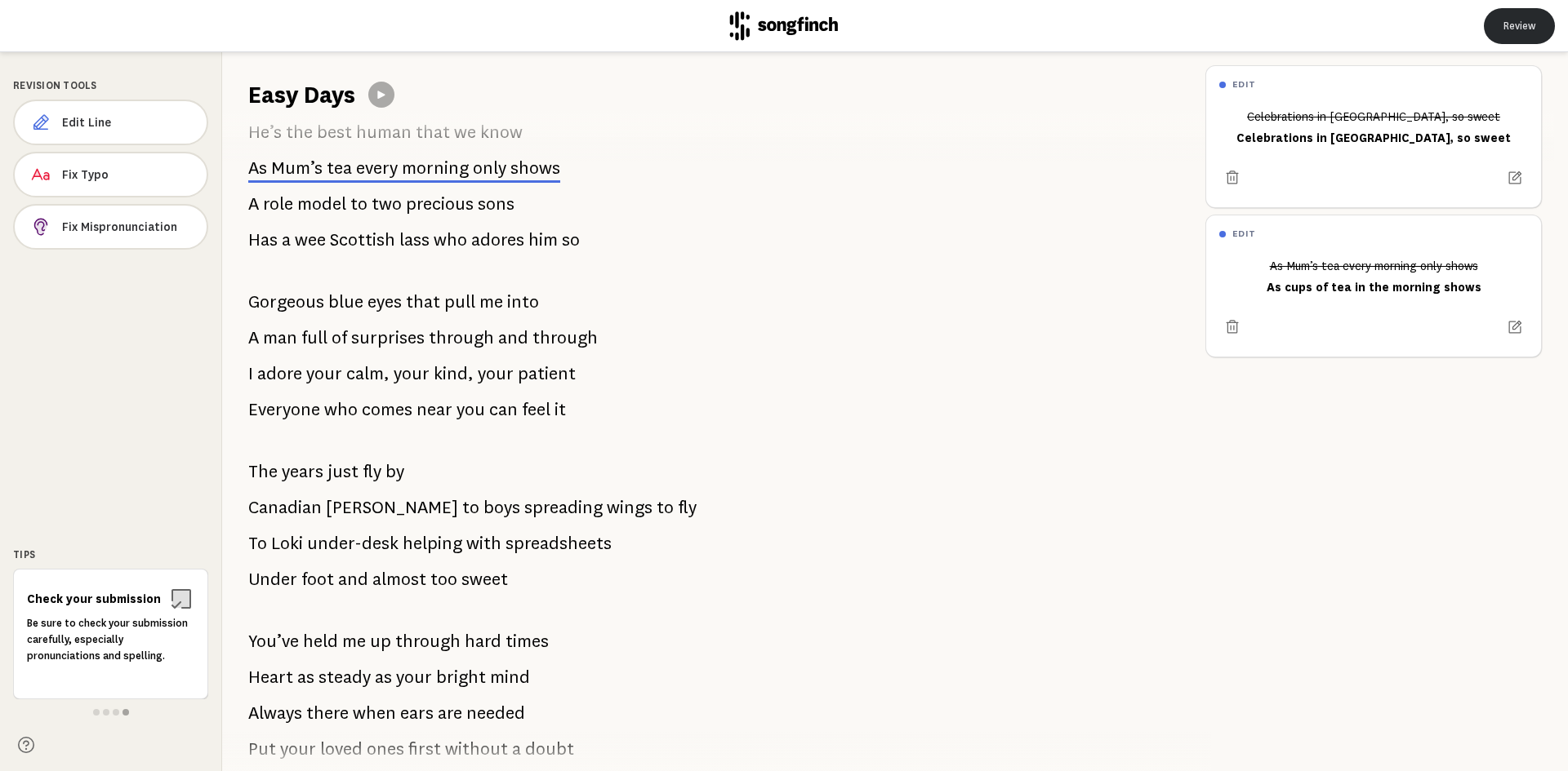
click at [1507, 25] on button "Review" at bounding box center [1519, 26] width 71 height 36
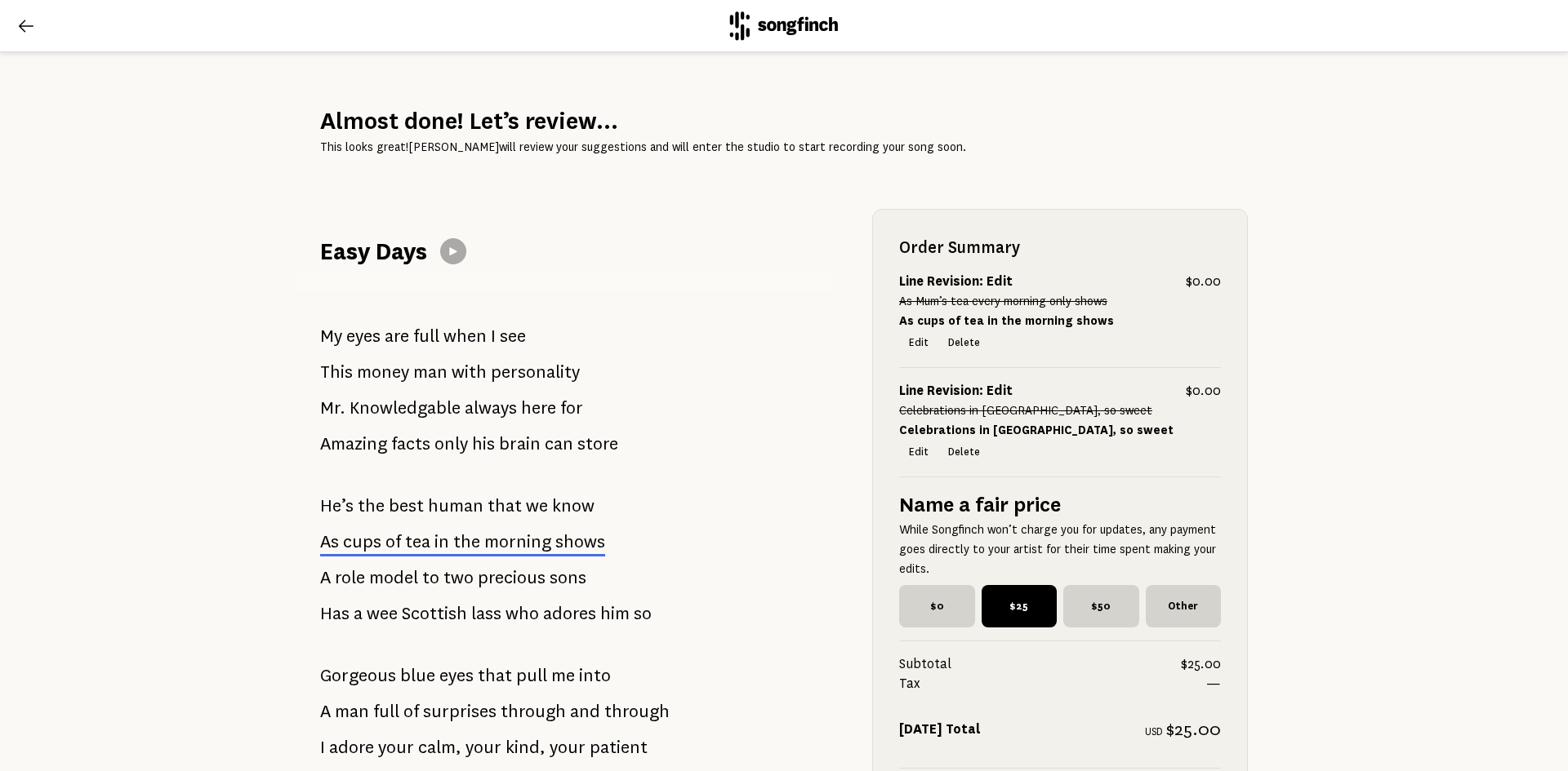
click at [26, 21] on icon at bounding box center [26, 26] width 20 height 20
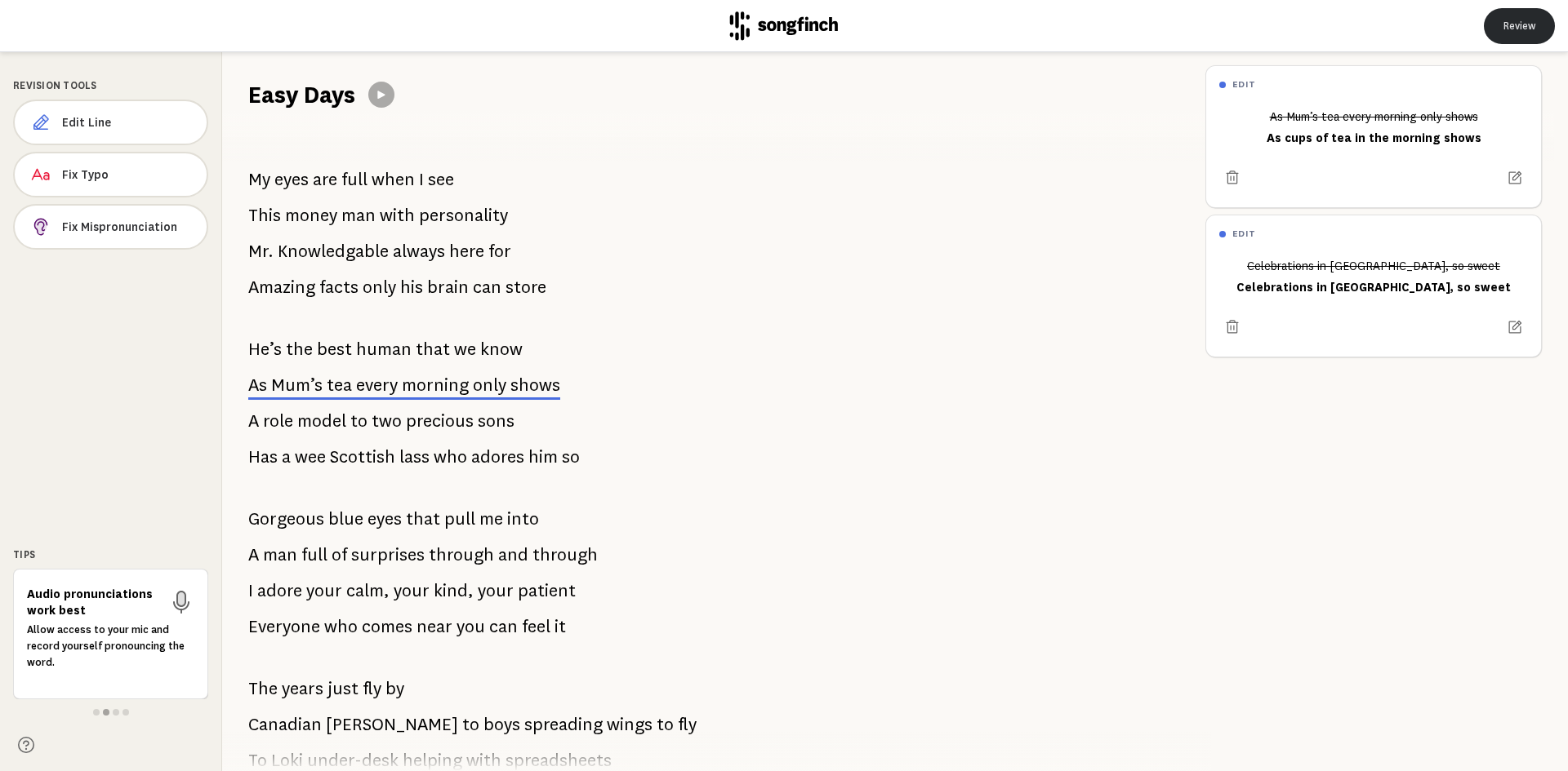
click at [1525, 22] on button "Review" at bounding box center [1519, 26] width 71 height 36
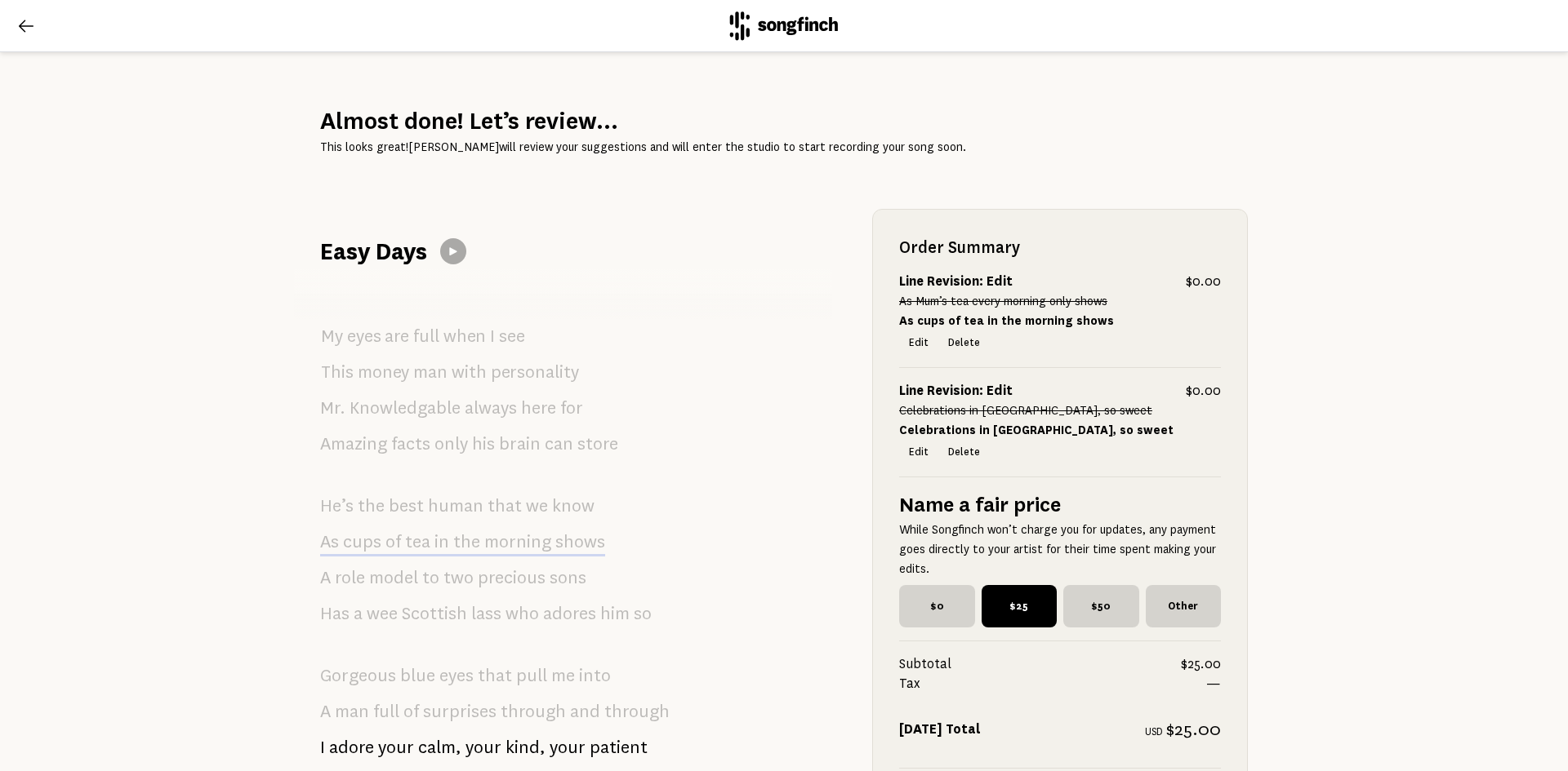
scroll to position [708, 0]
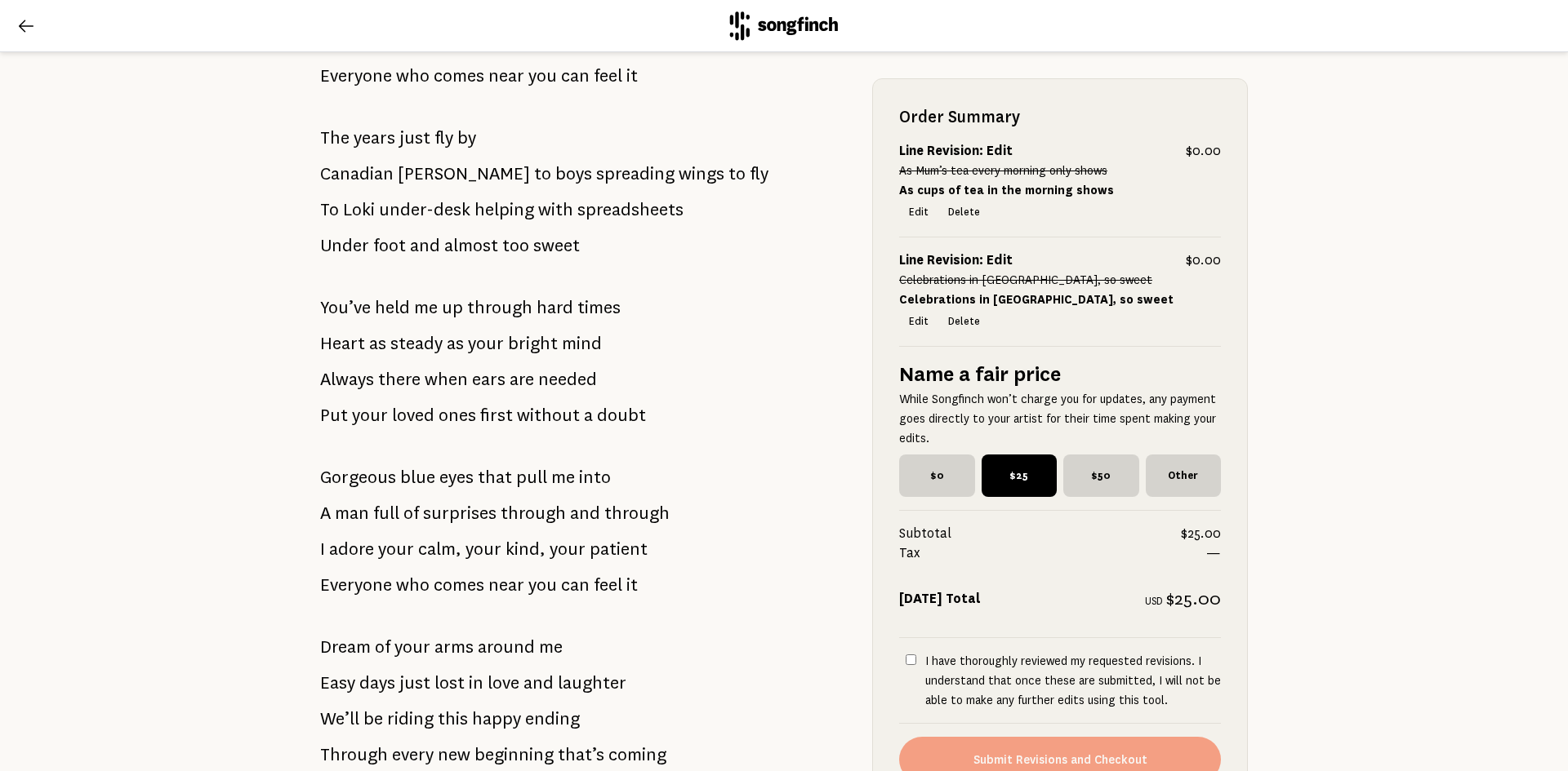
click at [27, 24] on icon at bounding box center [26, 26] width 20 height 20
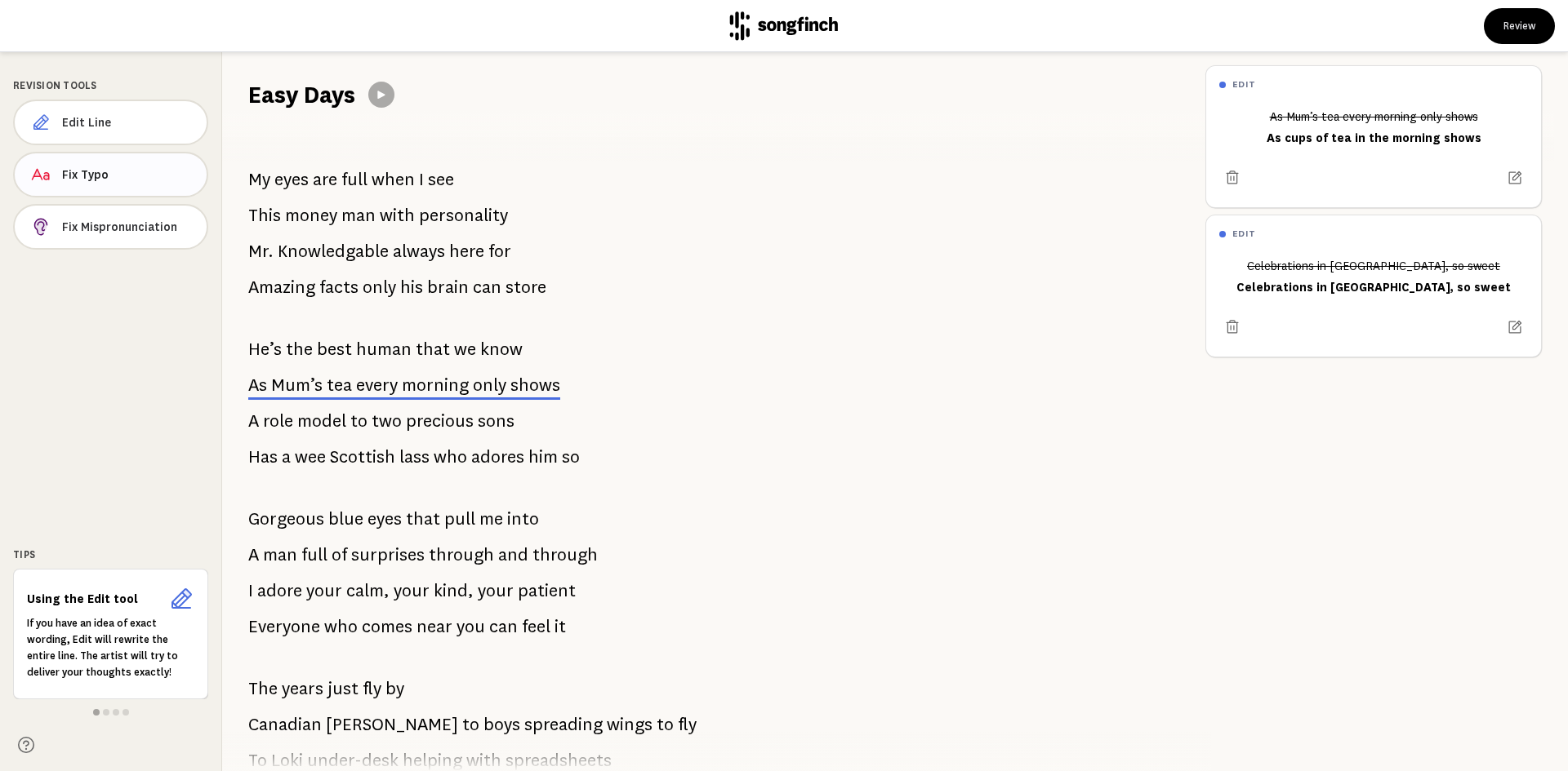
click at [99, 175] on span "Fix Typo" at bounding box center [128, 174] width 132 height 16
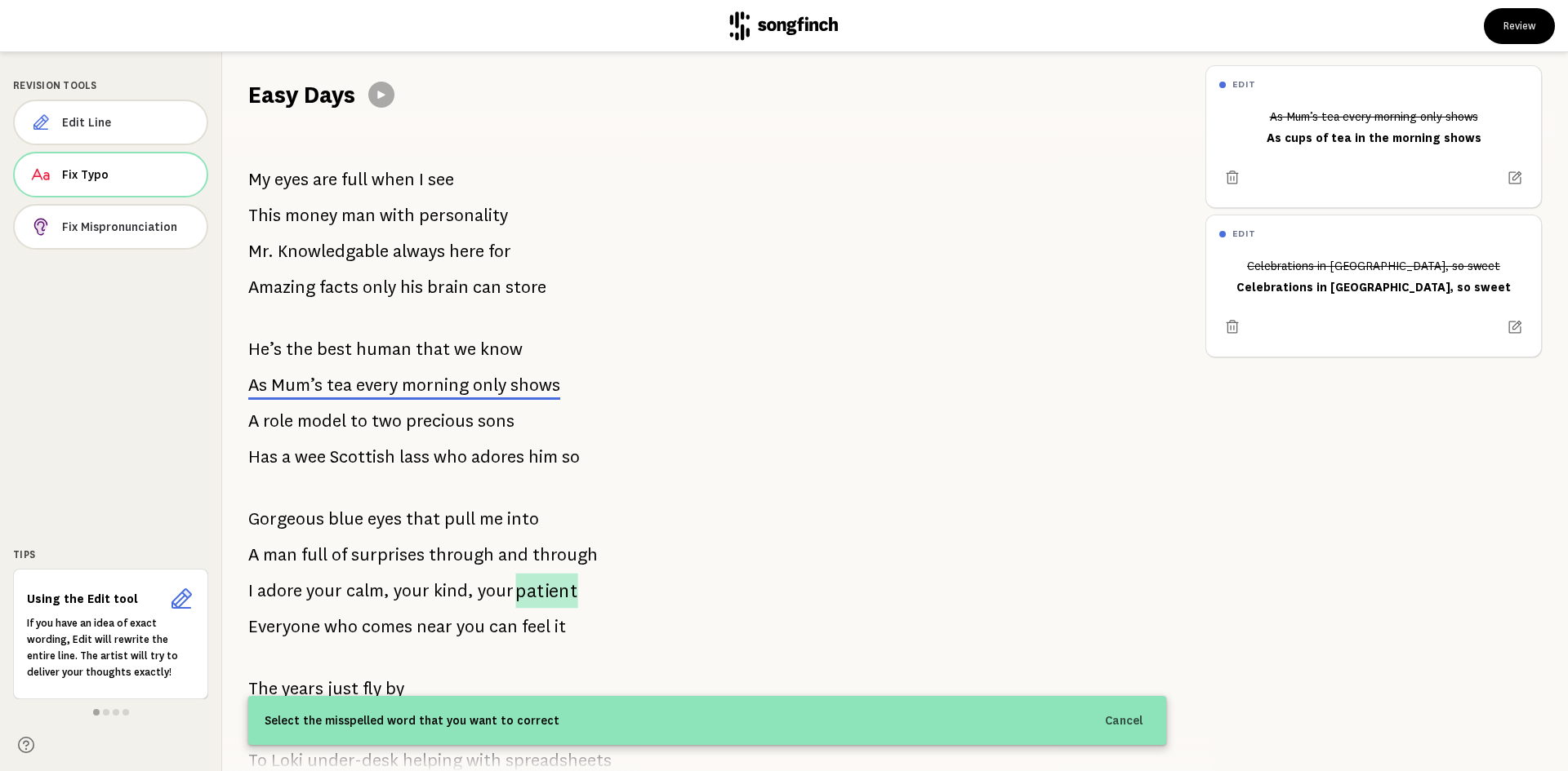
click at [523, 586] on span "patient" at bounding box center [546, 591] width 62 height 35
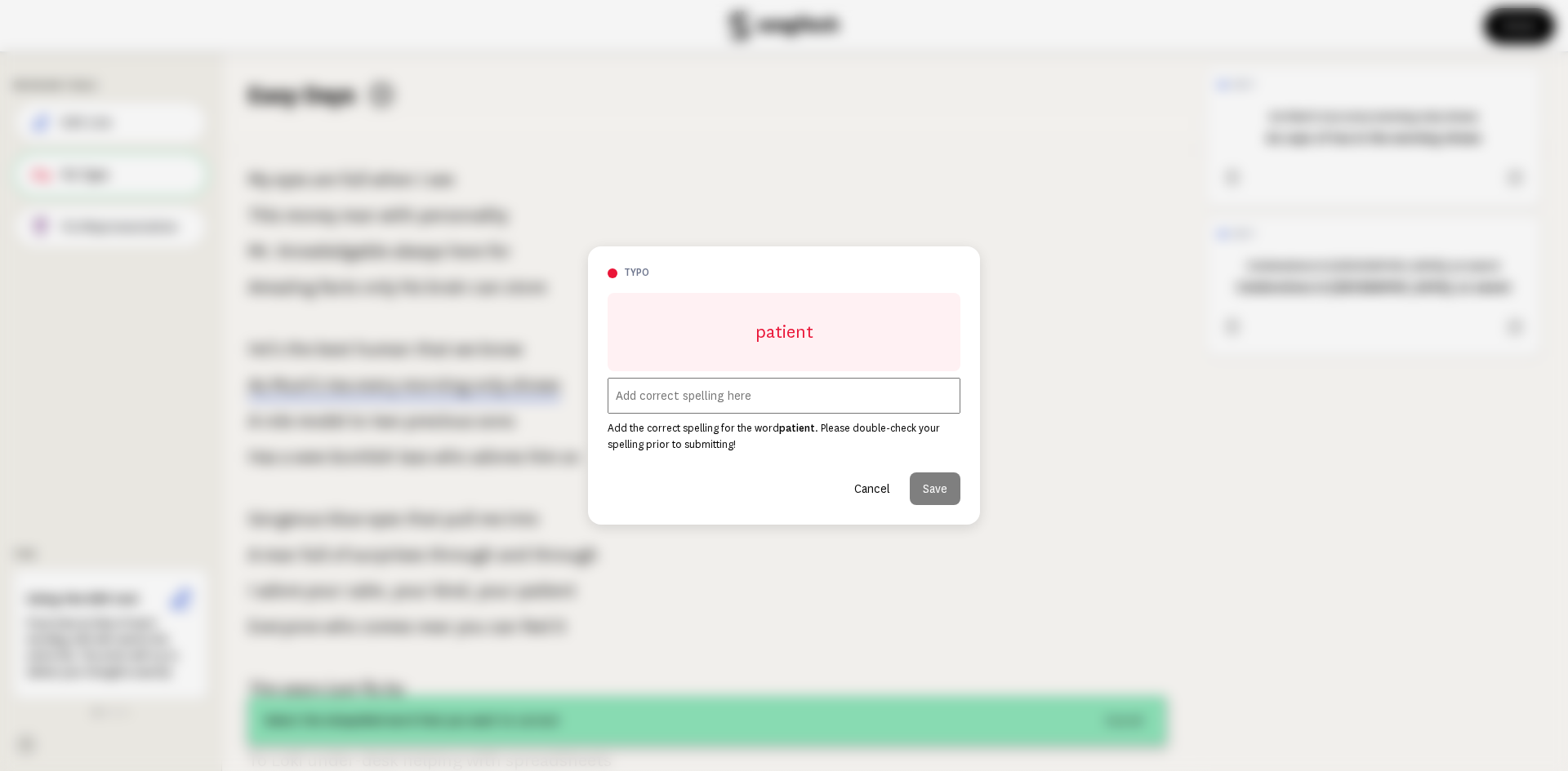
click at [692, 404] on input "text" at bounding box center [784, 395] width 353 height 36
type input "patience"
click at [931, 490] on button "Save" at bounding box center [935, 489] width 51 height 33
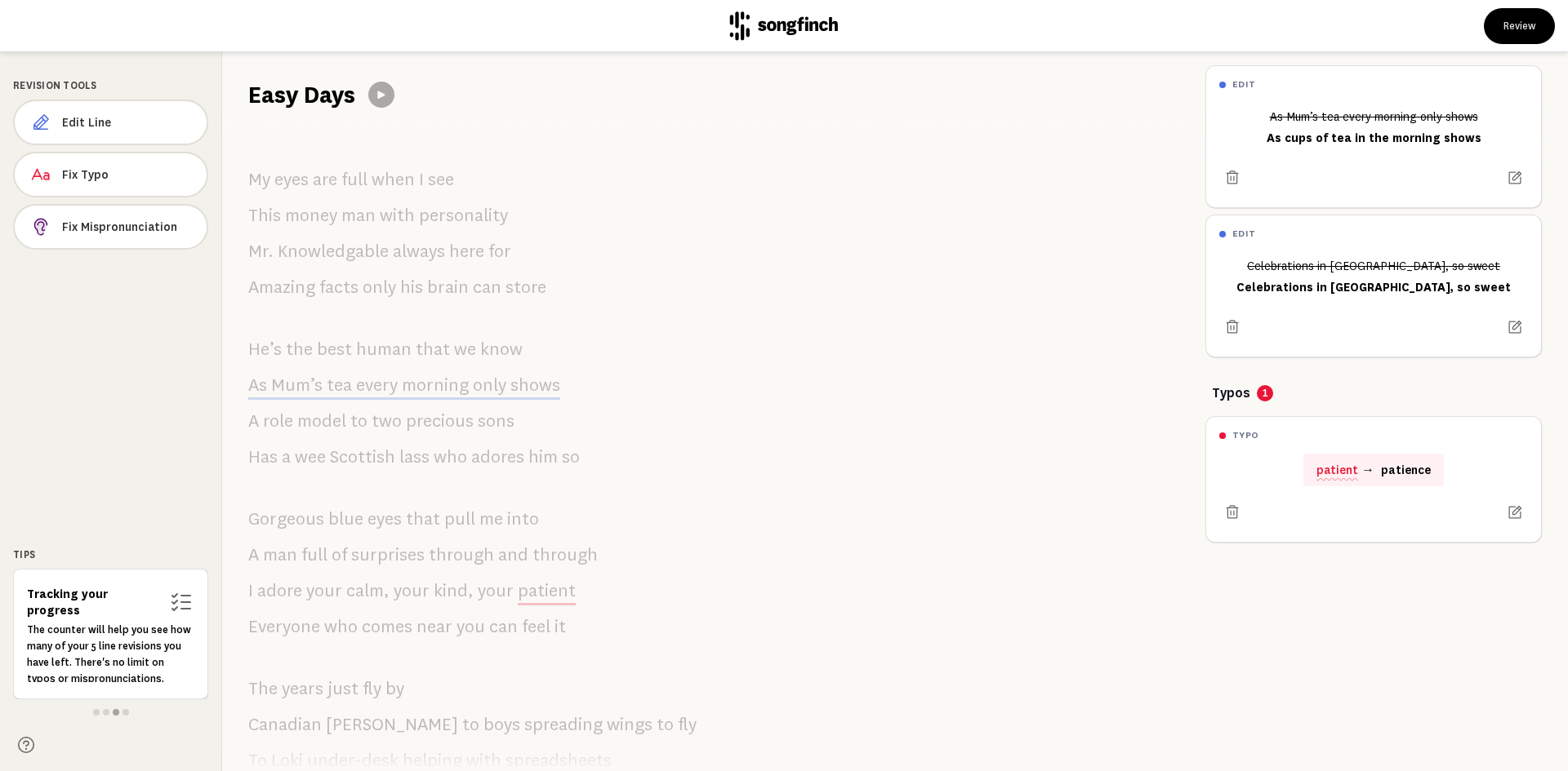
scroll to position [708, 0]
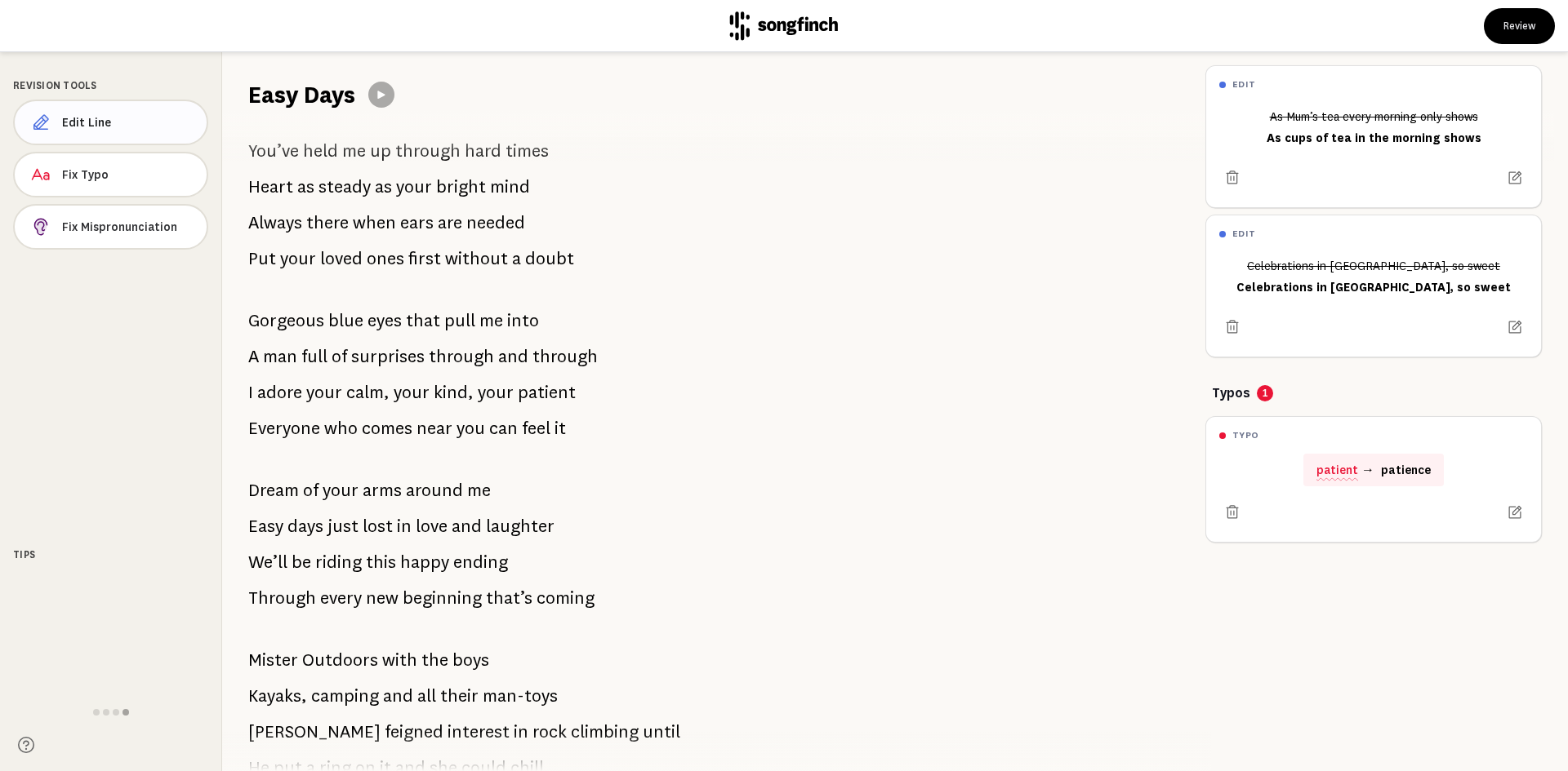
click at [82, 114] on span "Edit Line" at bounding box center [128, 122] width 132 height 16
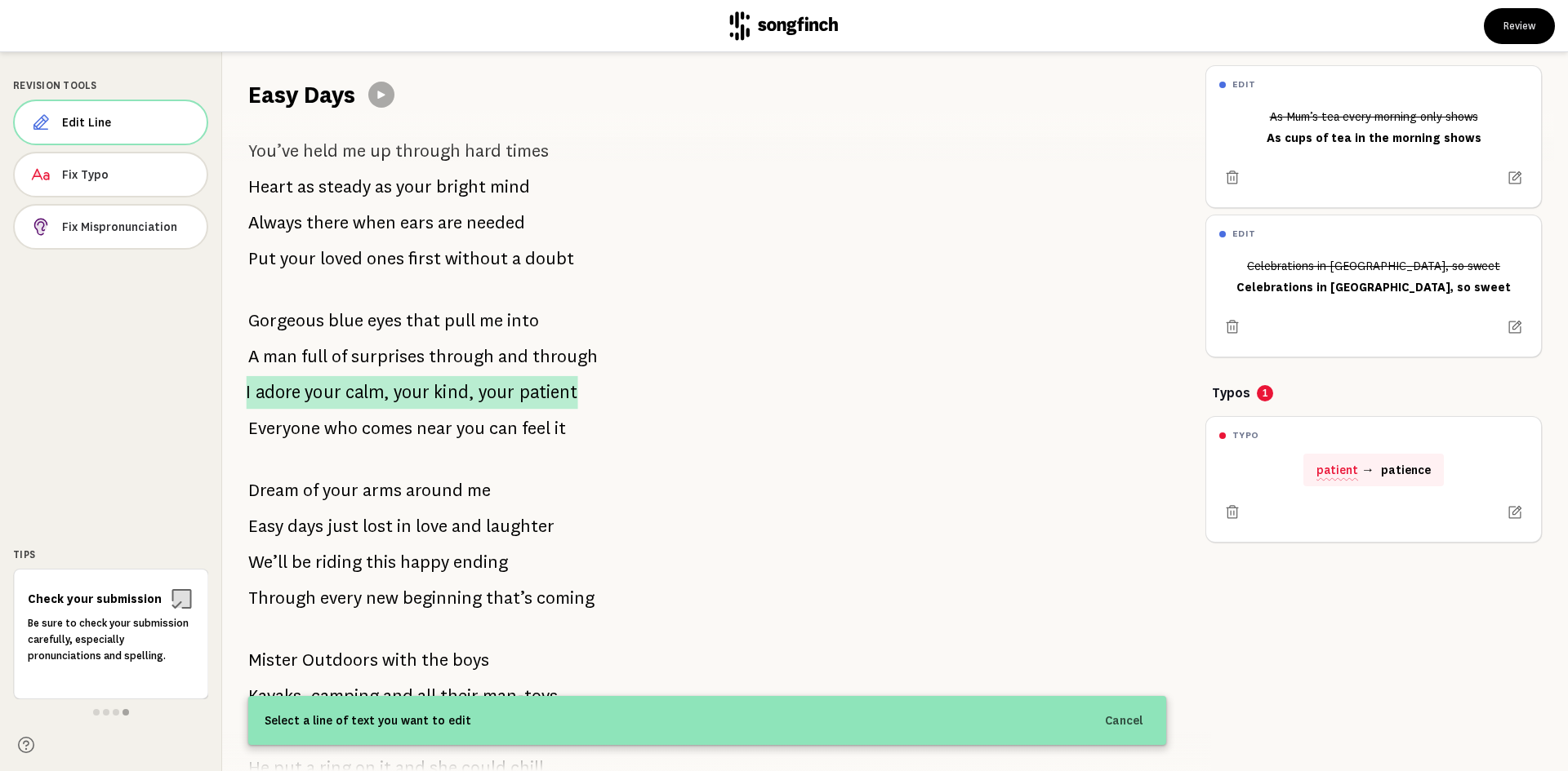
click at [538, 390] on span "patient" at bounding box center [548, 393] width 58 height 34
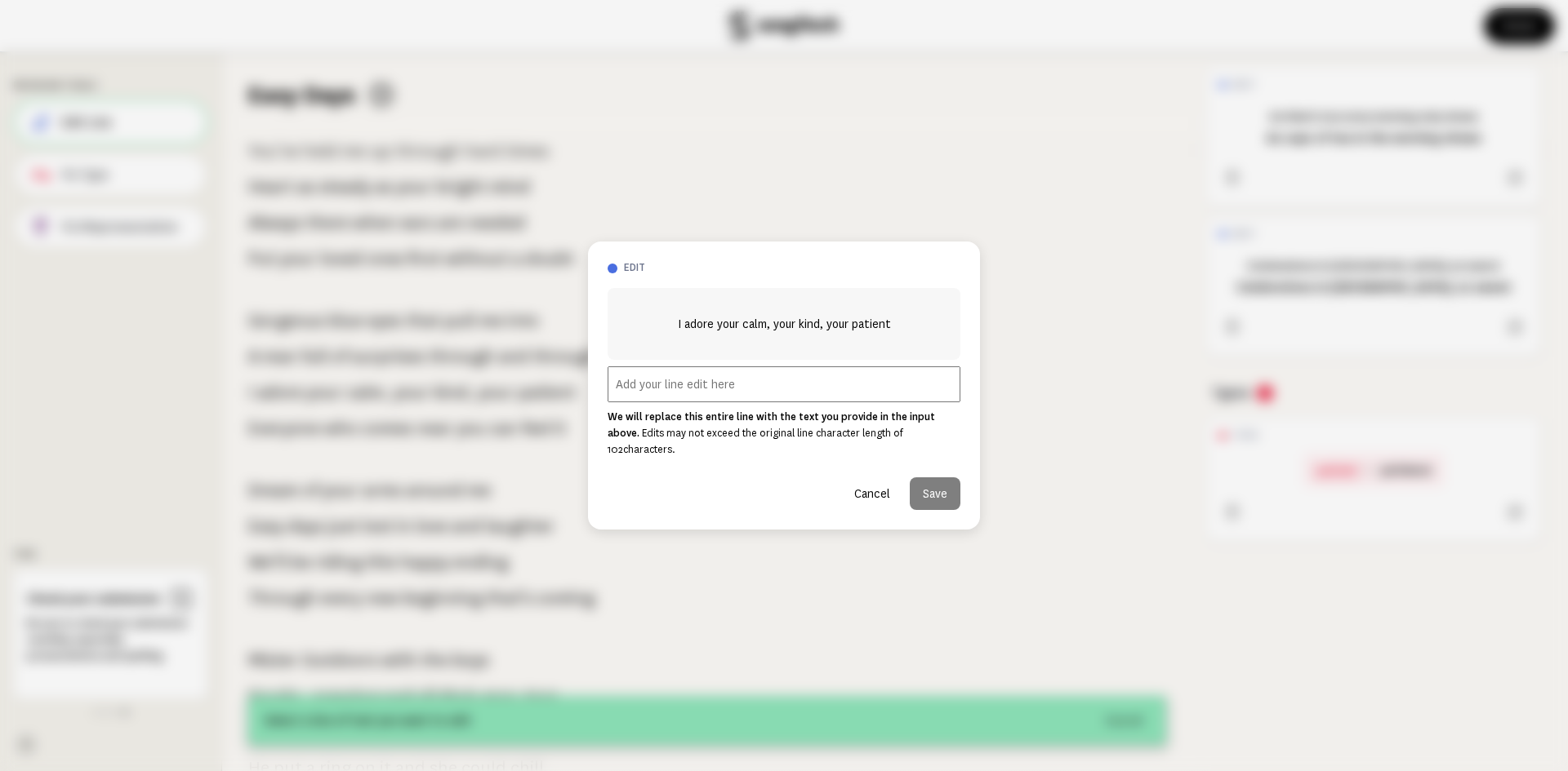
drag, startPoint x: 863, startPoint y: 486, endPoint x: 764, endPoint y: 399, distance: 131.8
click at [861, 480] on button "Cancel" at bounding box center [871, 494] width 62 height 33
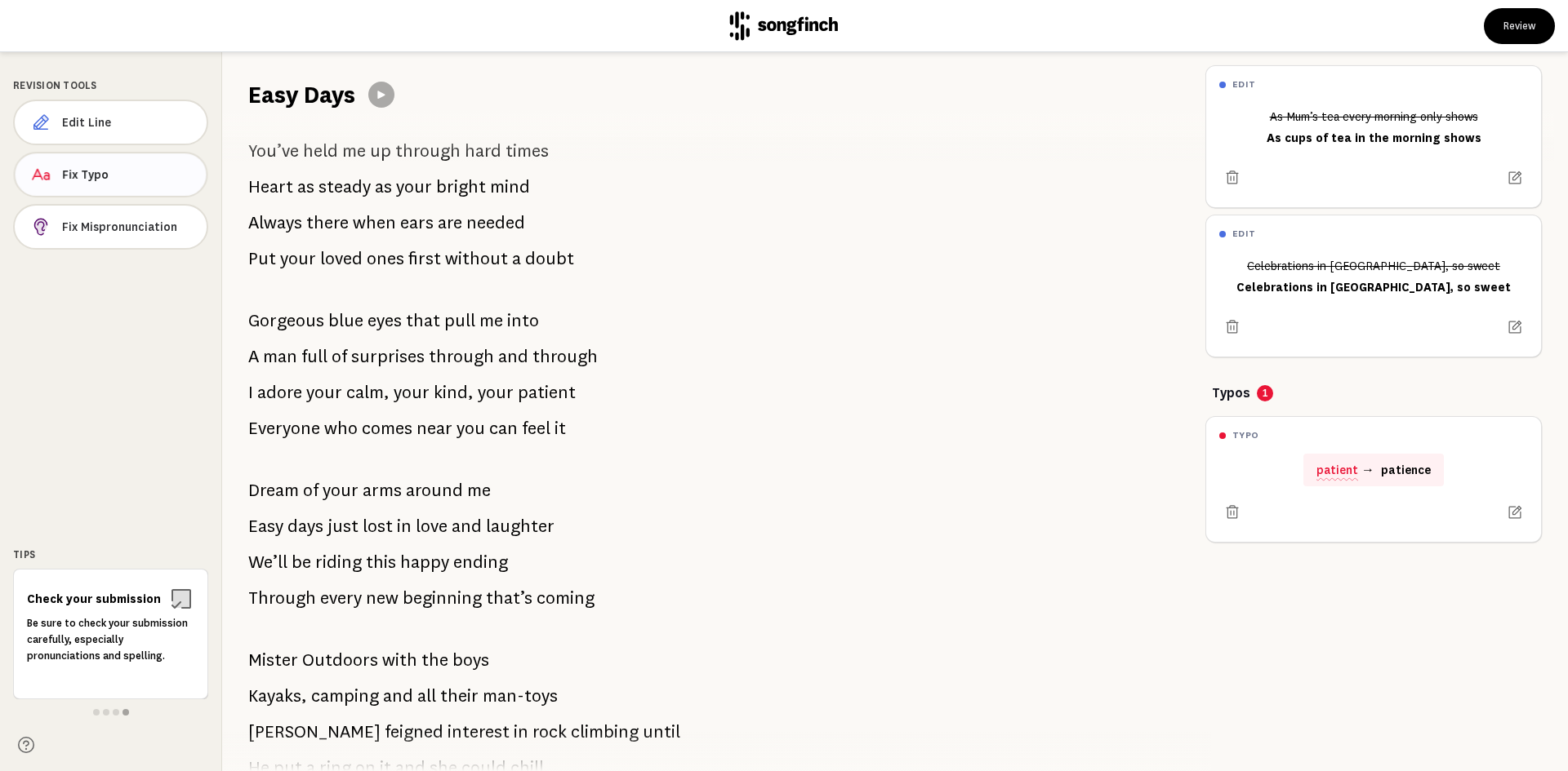
click at [158, 168] on span "Fix Typo" at bounding box center [128, 174] width 131 height 16
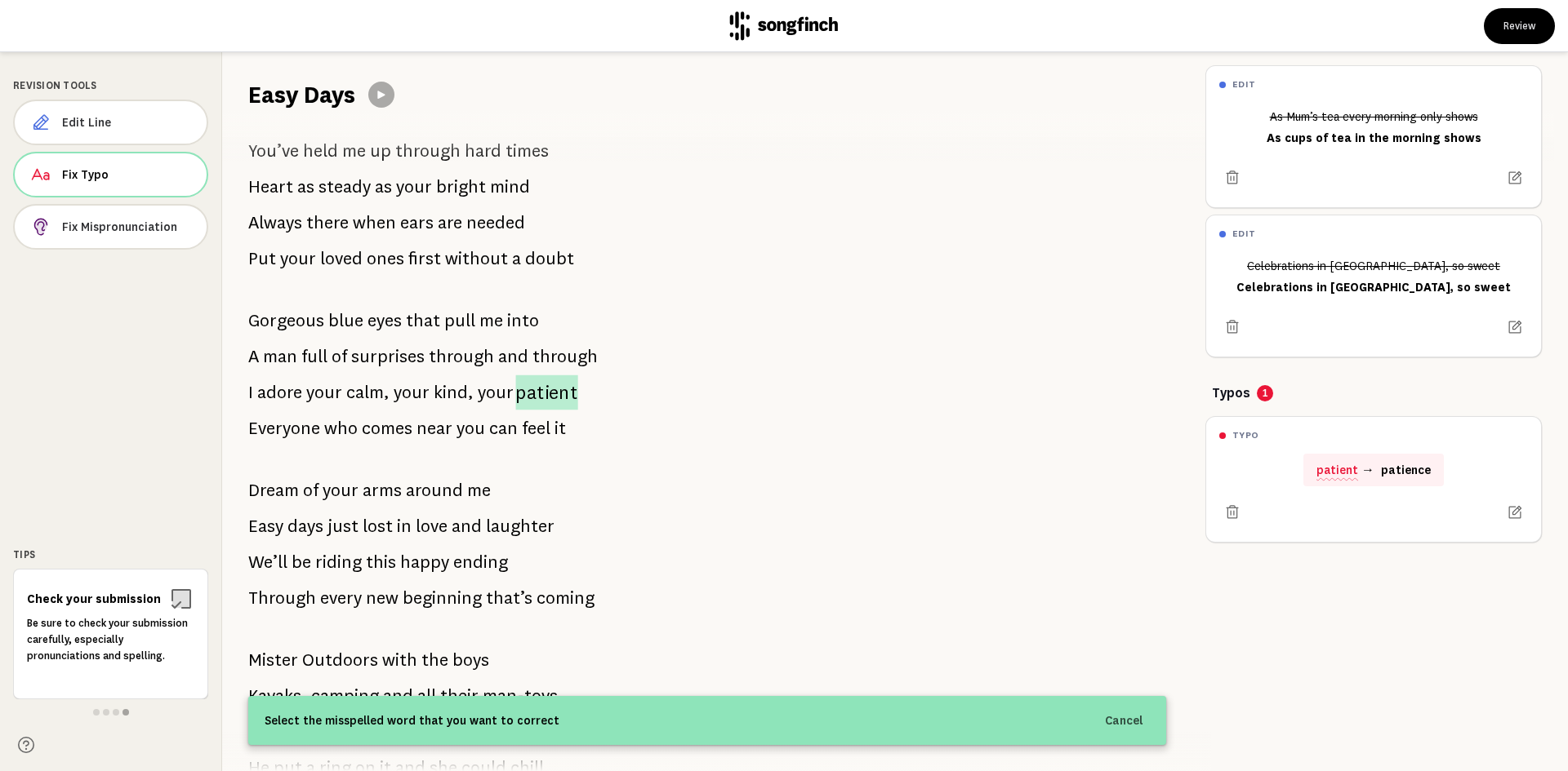
click at [551, 391] on span "patient" at bounding box center [546, 392] width 62 height 35
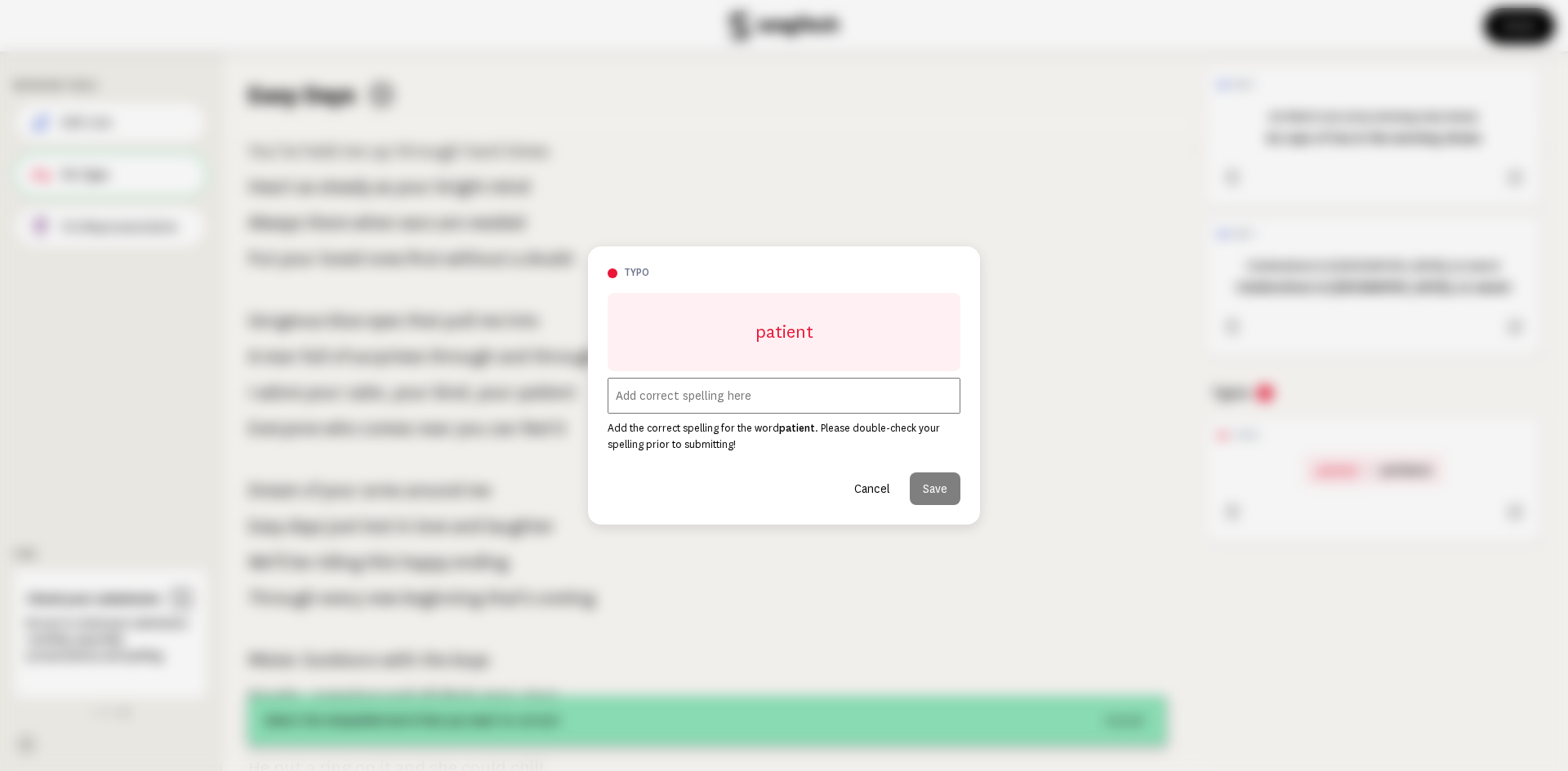
click at [707, 391] on input "text" at bounding box center [784, 395] width 353 height 36
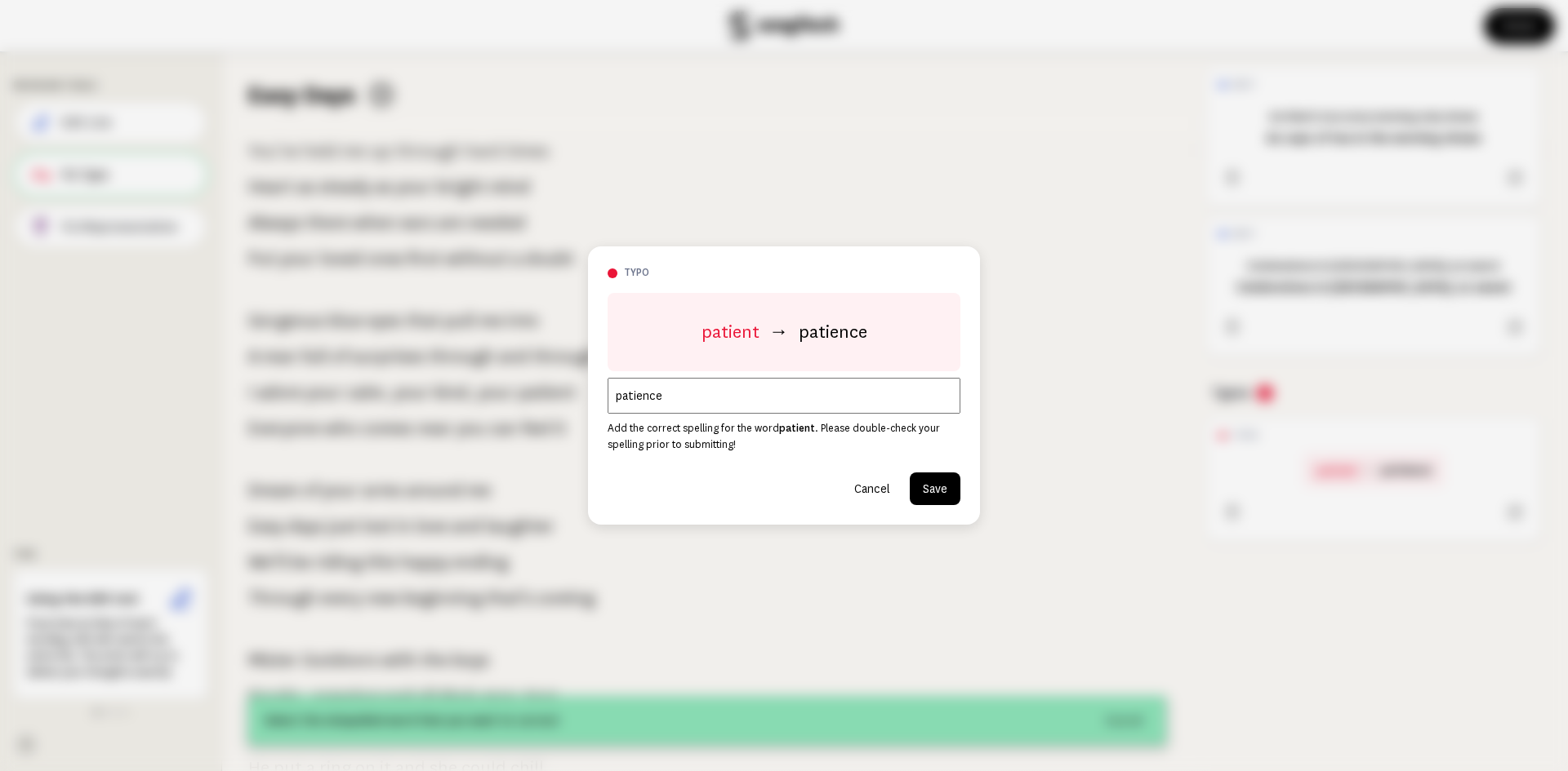
type input "patience"
click at [940, 490] on button "Save" at bounding box center [935, 489] width 51 height 33
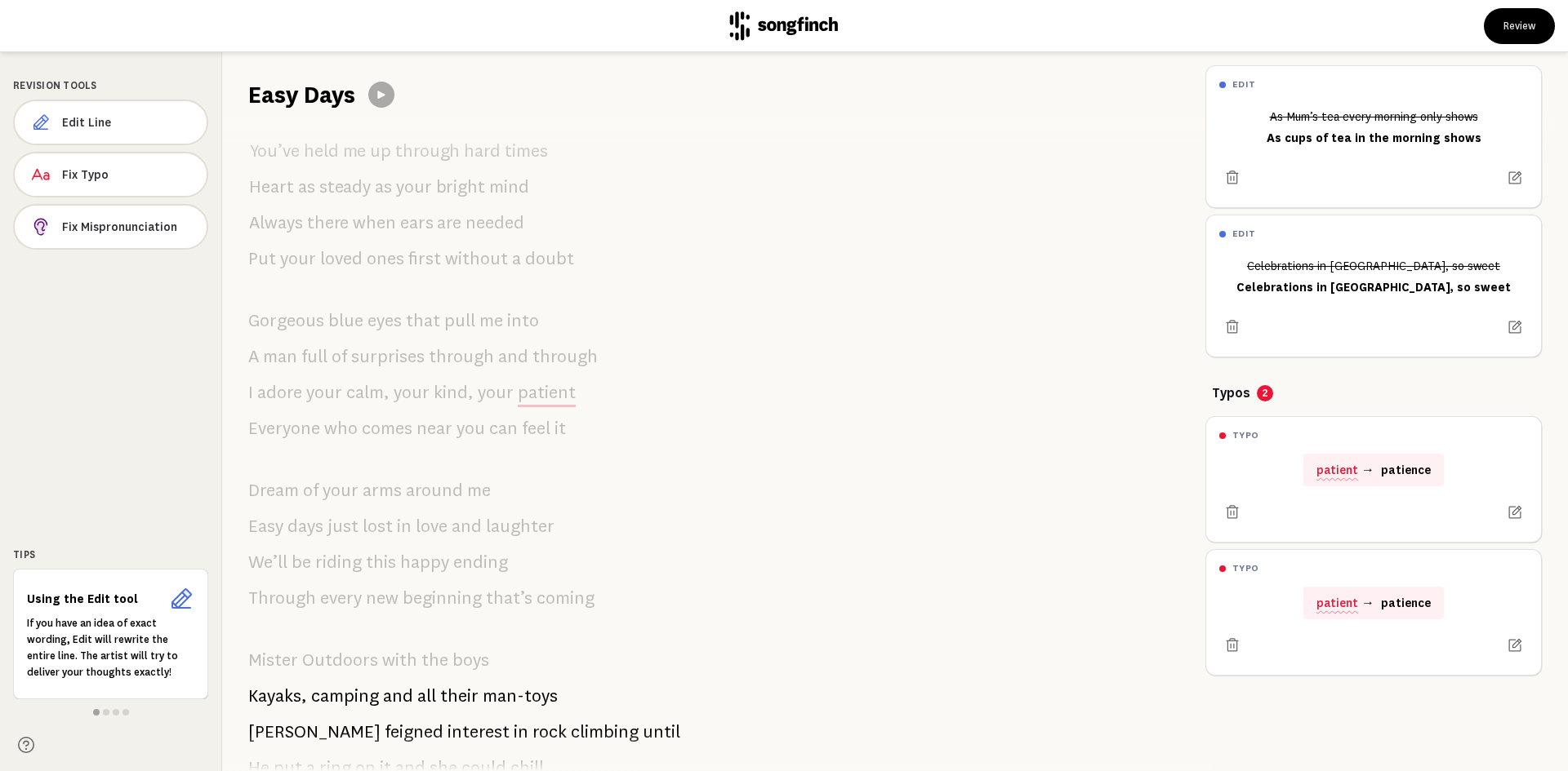
scroll to position [1324, 0]
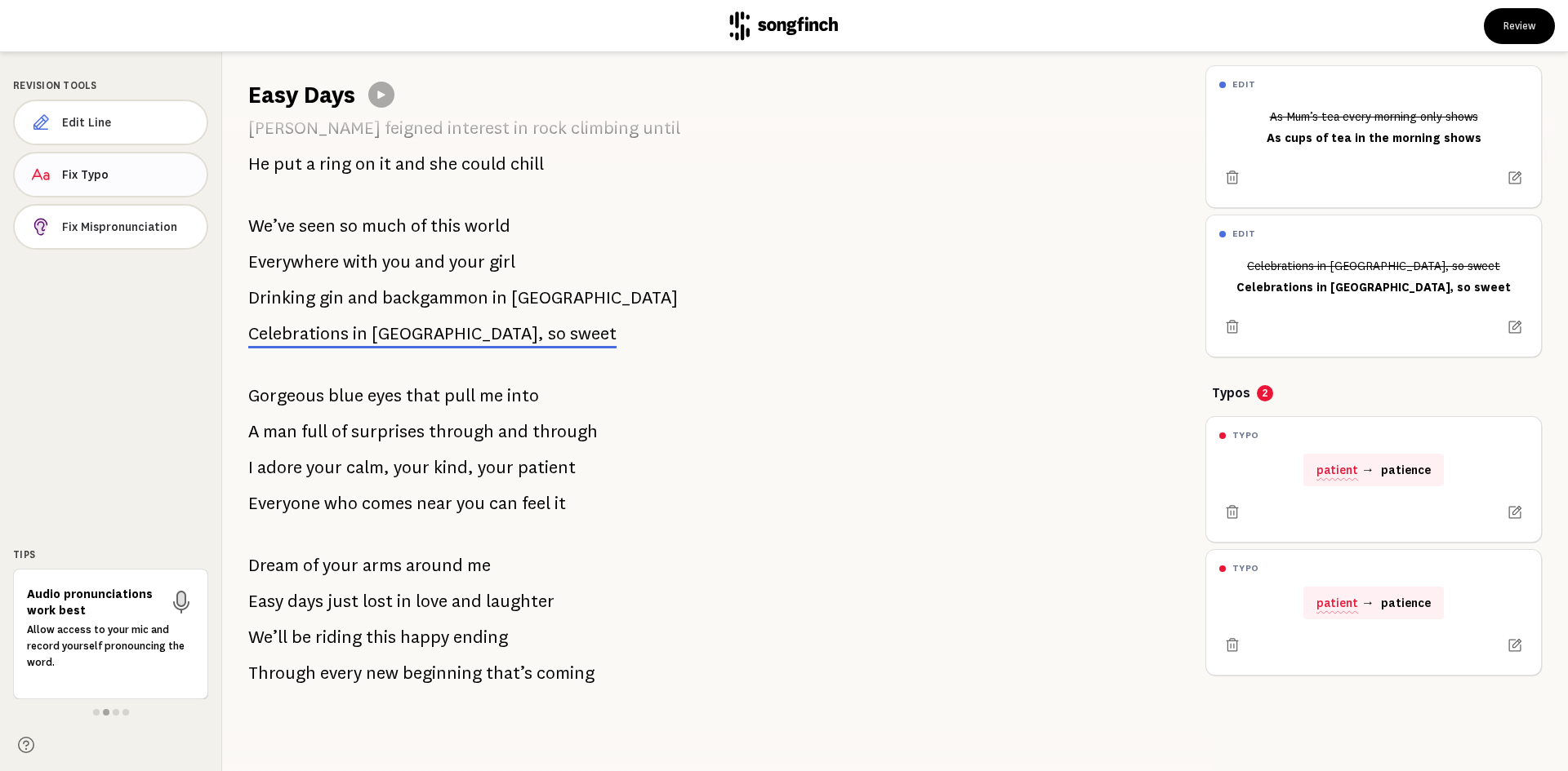
click at [130, 168] on span "Fix Typo" at bounding box center [128, 174] width 132 height 16
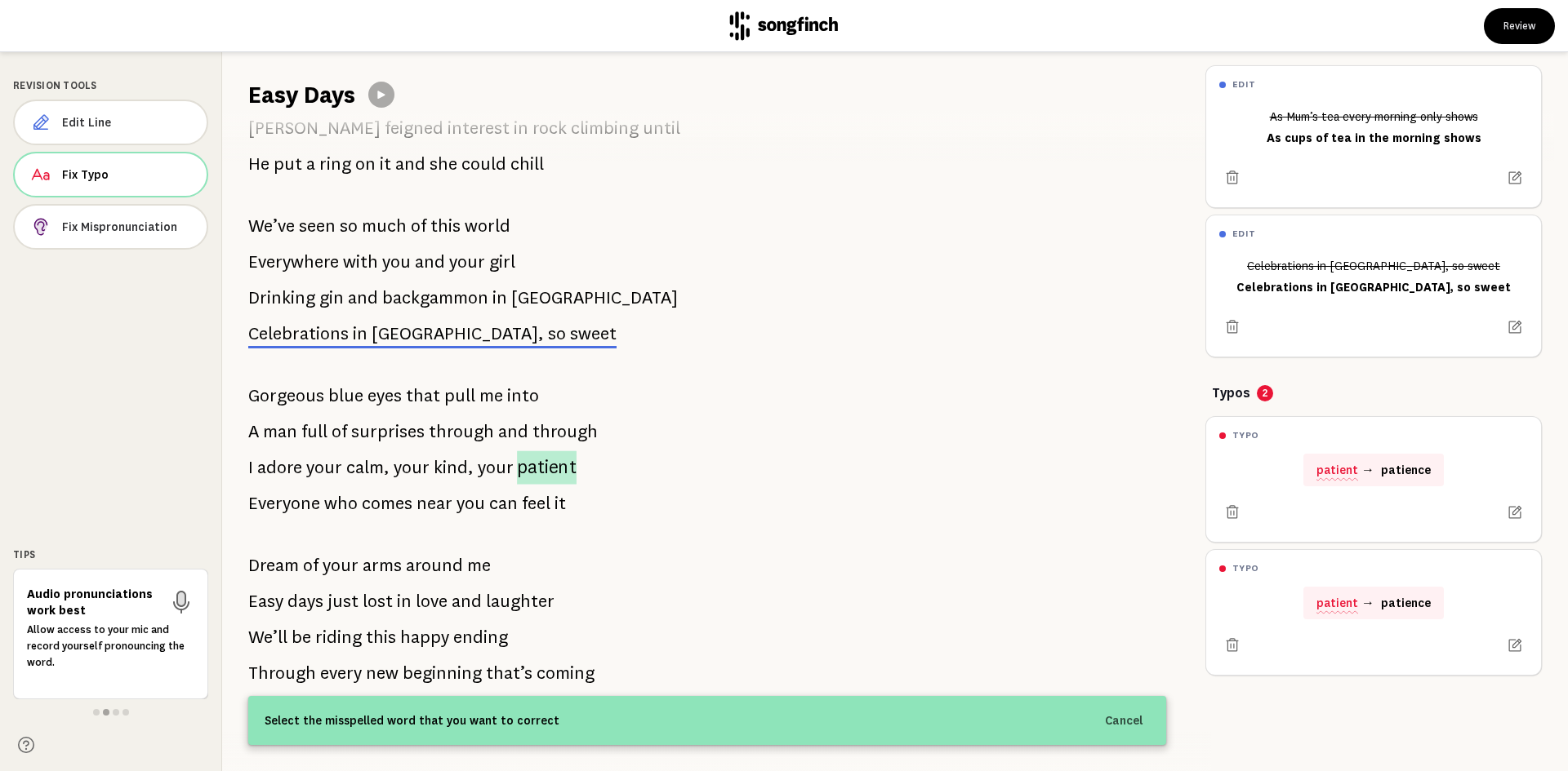
click at [553, 455] on span "patient" at bounding box center [546, 468] width 59 height 34
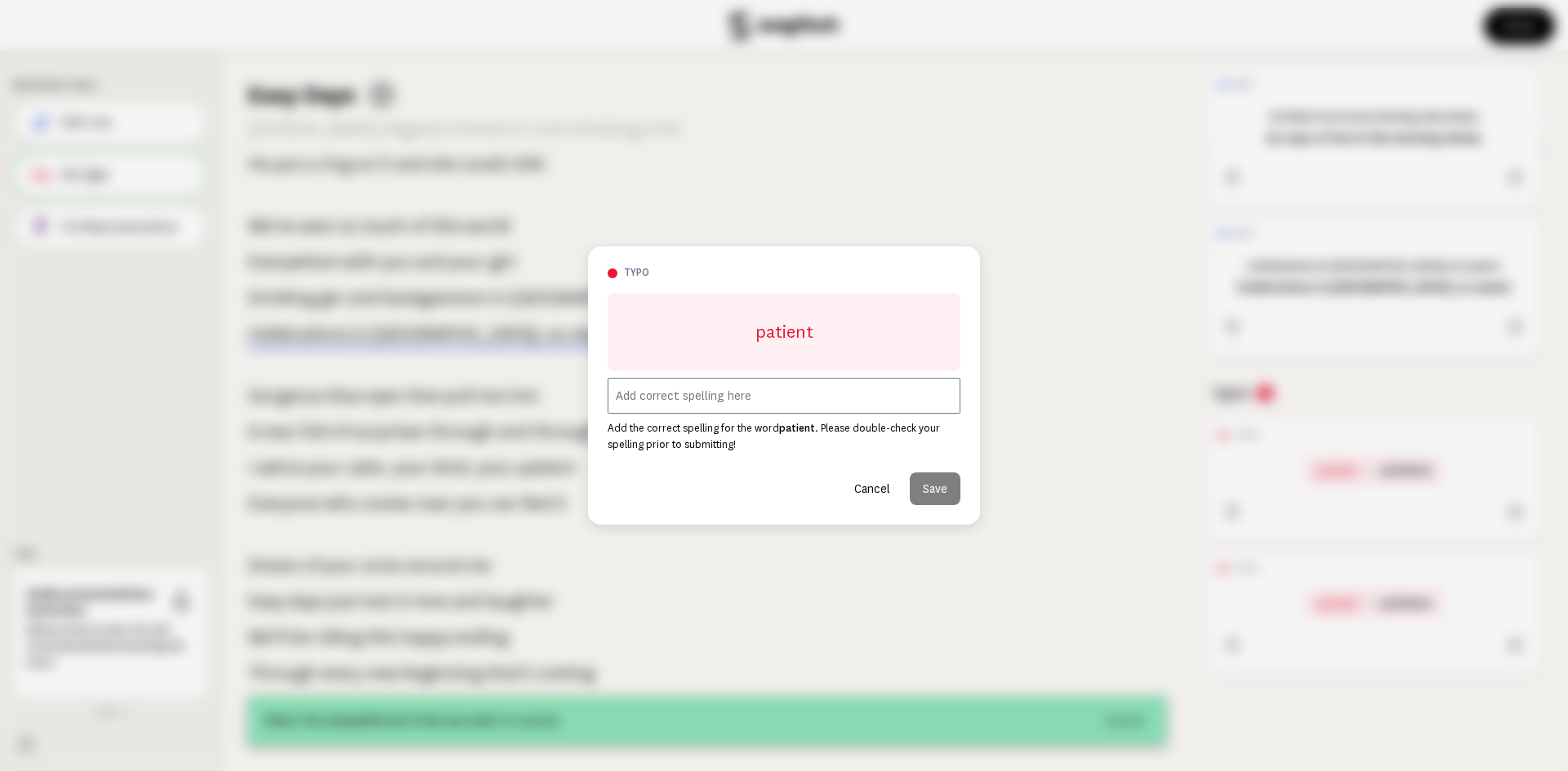
click at [737, 389] on input "text" at bounding box center [784, 395] width 353 height 36
type input "patience"
click at [943, 490] on button "Save" at bounding box center [935, 489] width 51 height 33
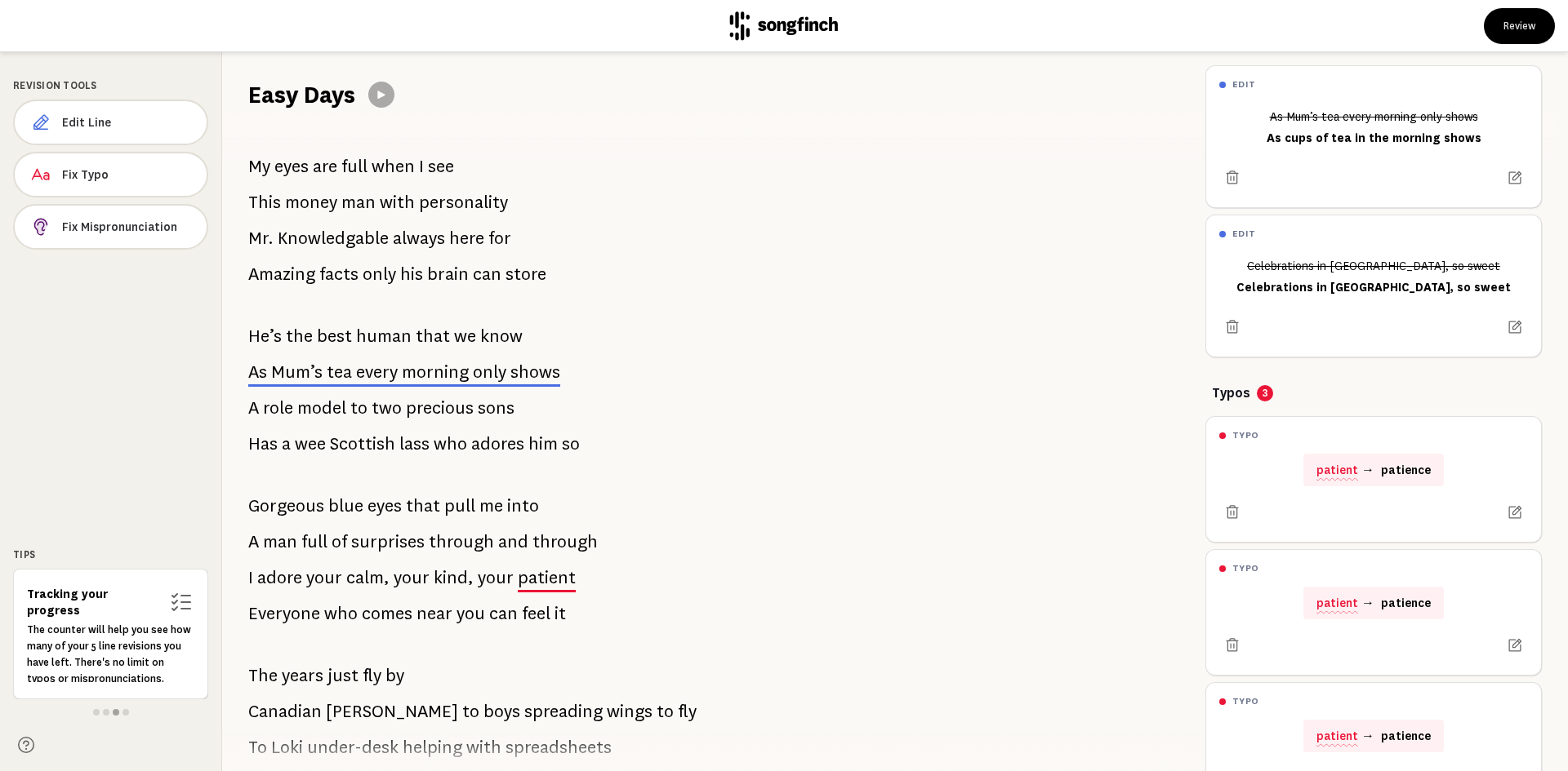
scroll to position [0, 0]
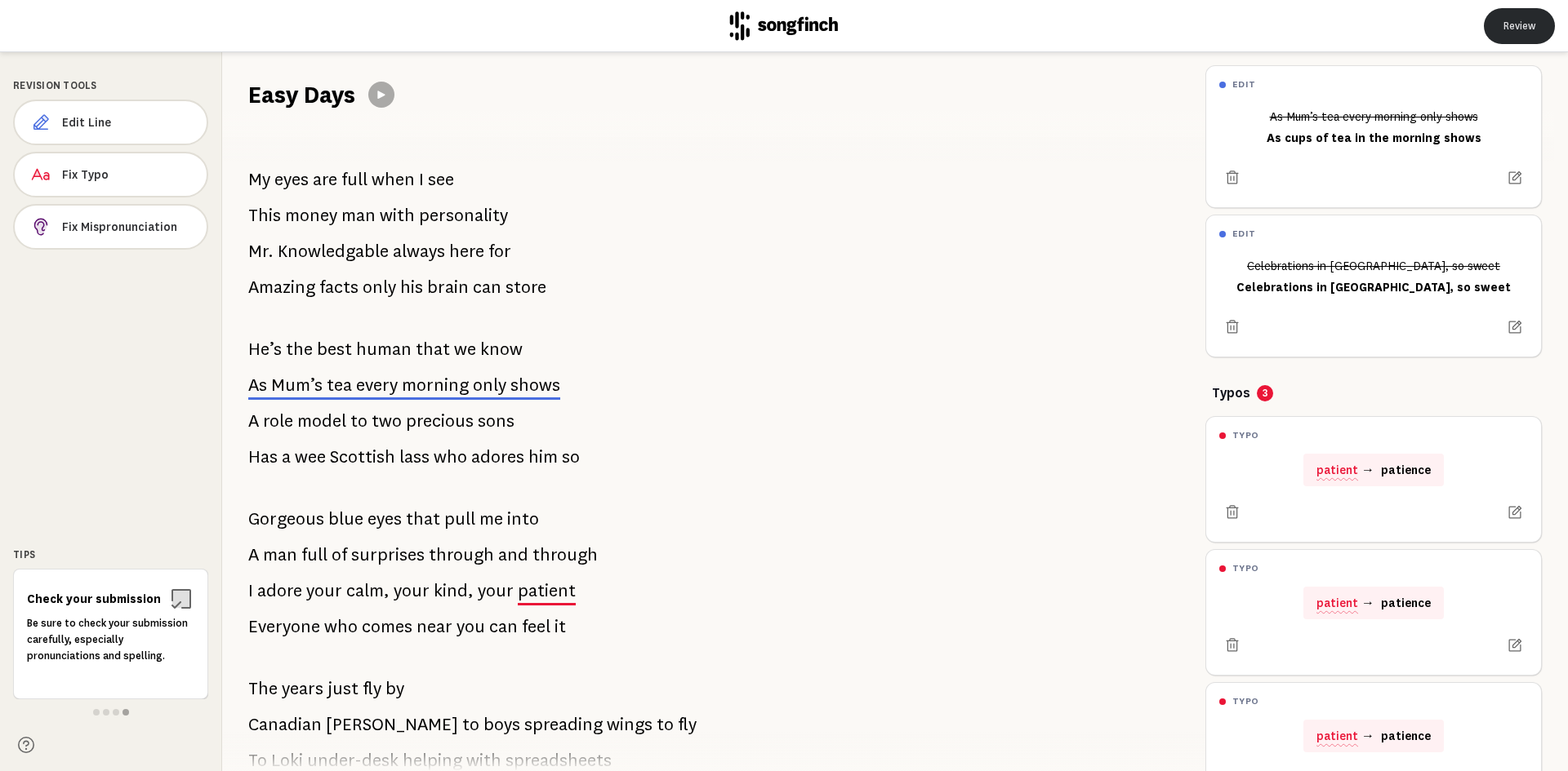
click at [1522, 23] on button "Review" at bounding box center [1519, 26] width 71 height 36
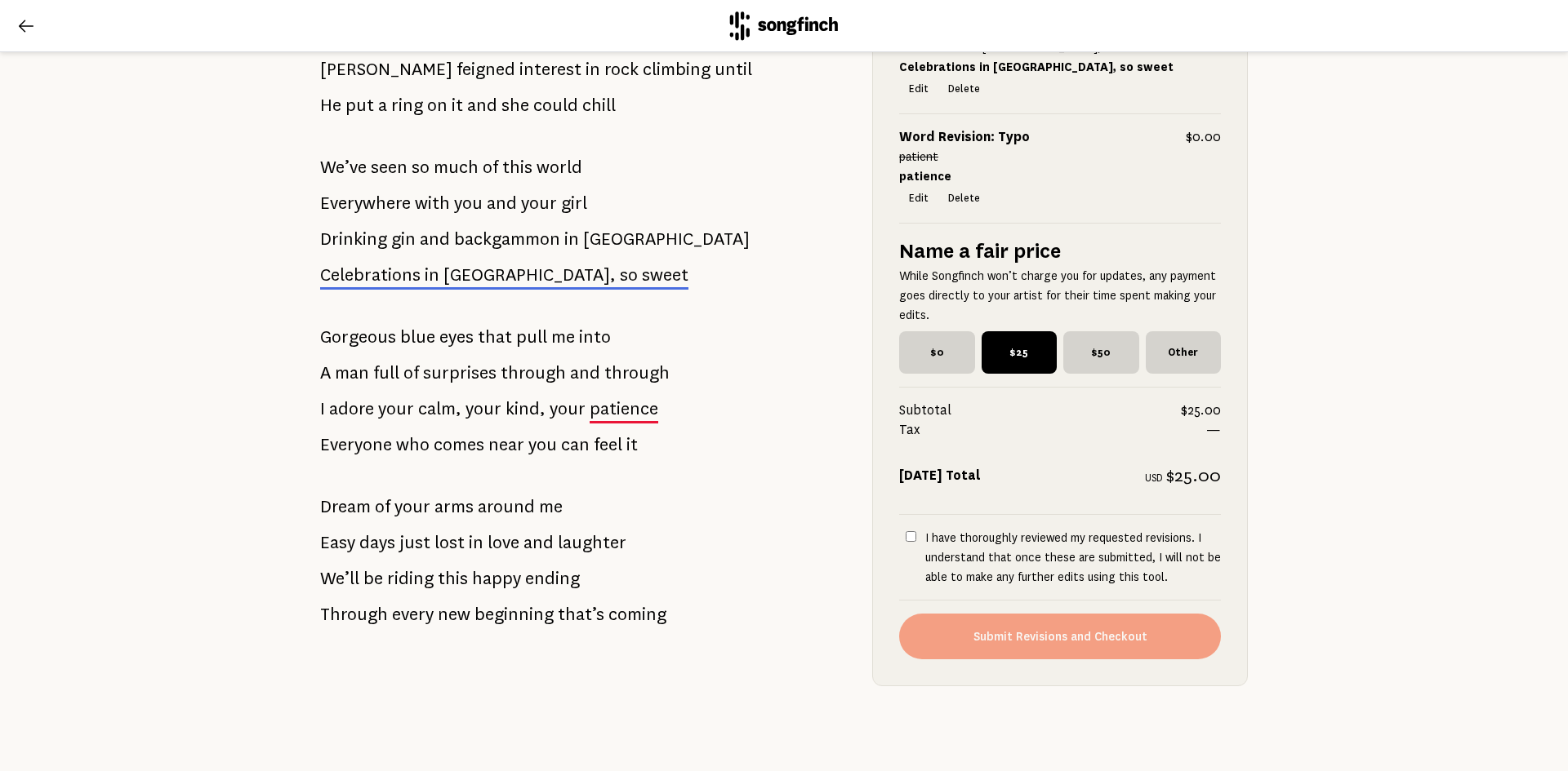
scroll to position [1552, 0]
click at [905, 531] on input "I have thoroughly reviewed my requested revisions. I understand that once these…" at bounding box center [910, 536] width 11 height 11
checkbox input "true"
